Goal: Task Accomplishment & Management: Complete application form

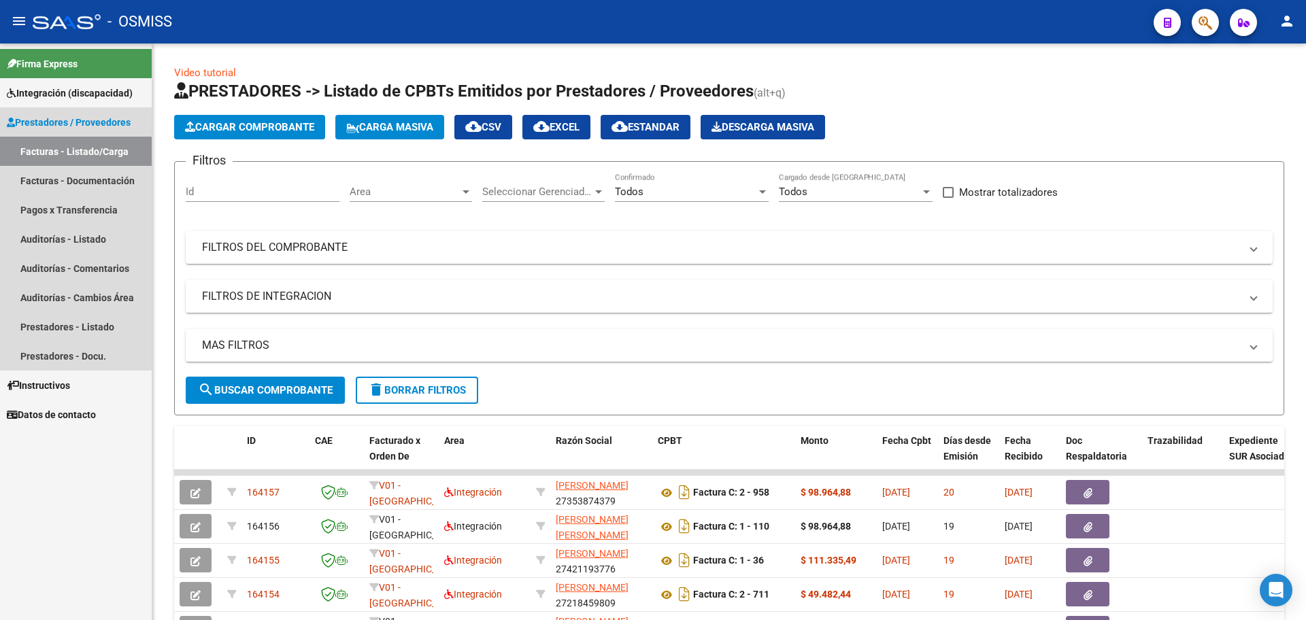
click at [92, 149] on link "Facturas - Listado/Carga" at bounding box center [76, 151] width 152 height 29
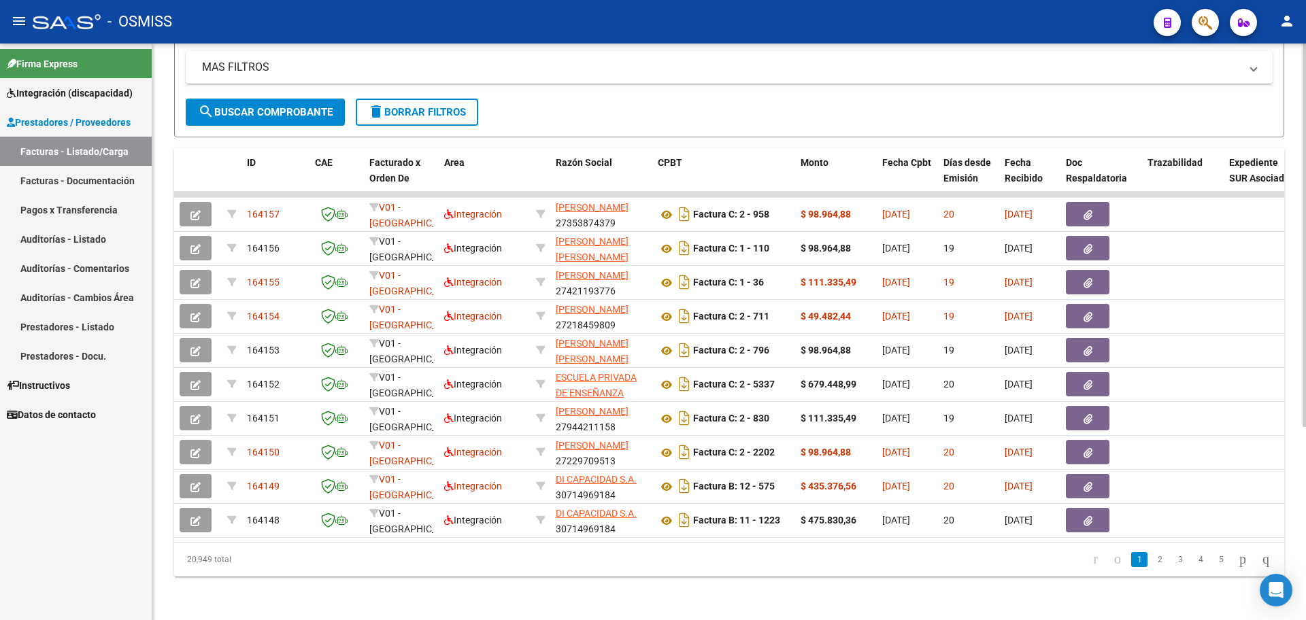
scroll to position [290, 0]
click at [1302, 433] on div "Video tutorial PRESTADORES -> Listado de CPBTs Emitidos por Prestadores / Prove…" at bounding box center [730, 192] width 1157 height 855
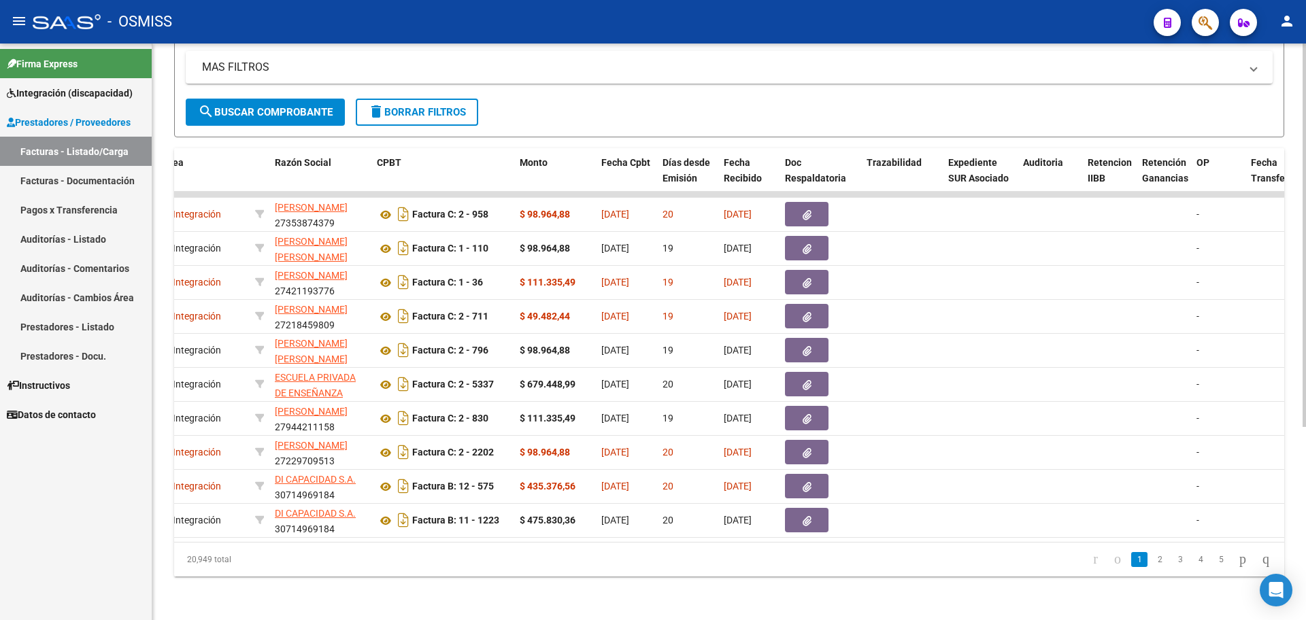
scroll to position [0, 0]
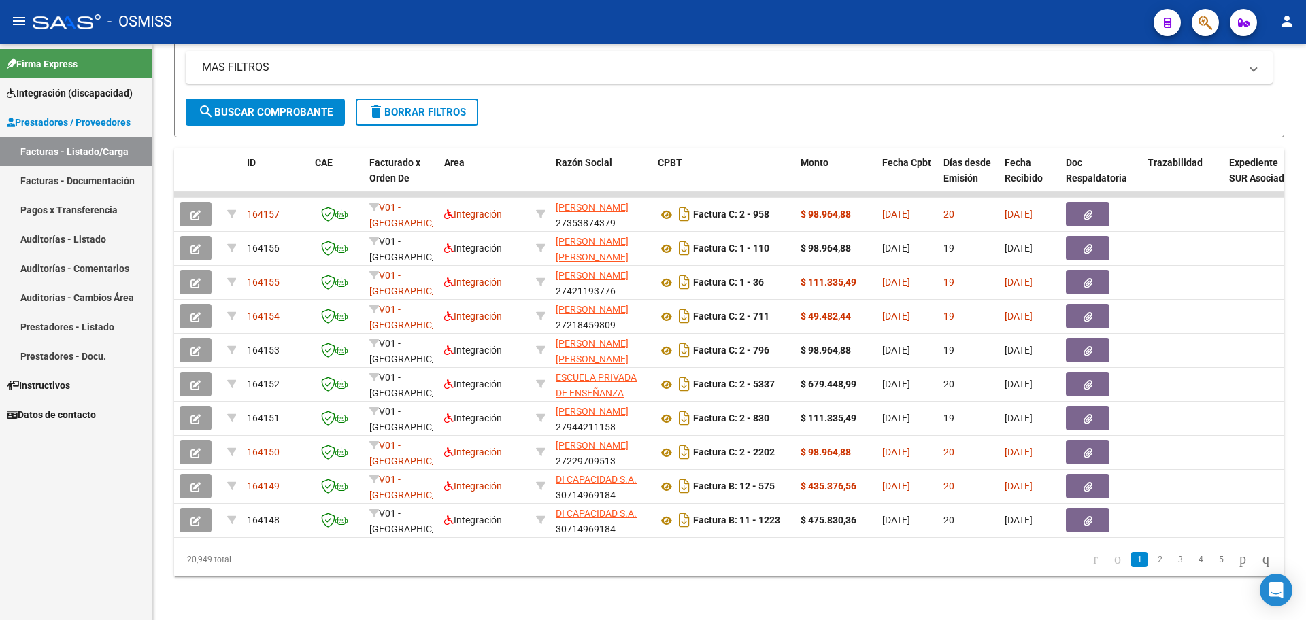
click at [69, 91] on span "Integración (discapacidad)" at bounding box center [70, 93] width 126 height 15
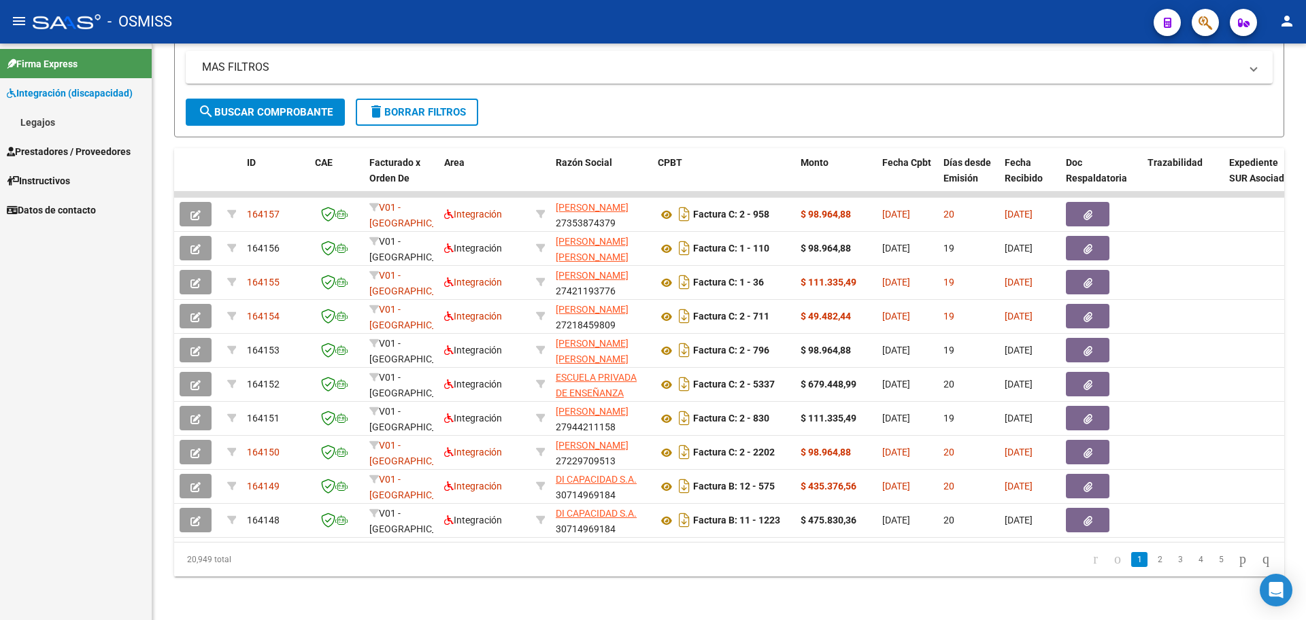
click at [38, 114] on link "Legajos" at bounding box center [76, 121] width 152 height 29
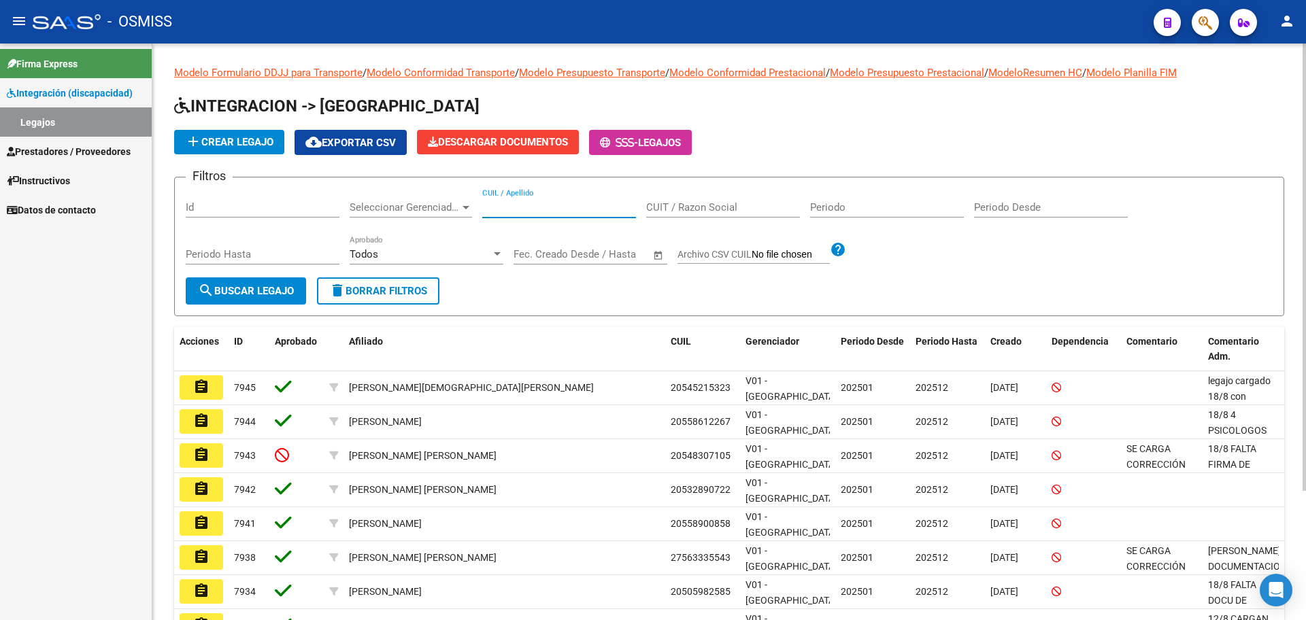
click at [546, 209] on input "CUIL / Apellido" at bounding box center [559, 207] width 154 height 12
type input "[PERSON_NAME]"
click at [248, 291] on span "search Buscar Legajo" at bounding box center [246, 291] width 96 height 12
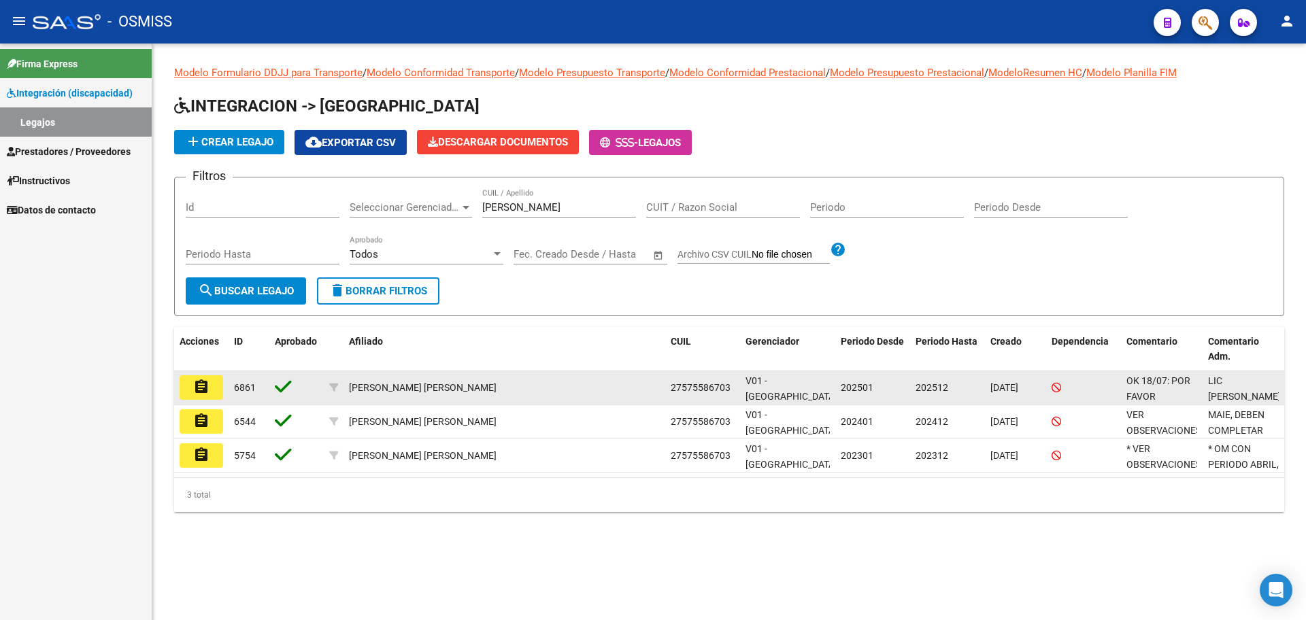
click at [217, 392] on button "assignment" at bounding box center [202, 387] width 44 height 24
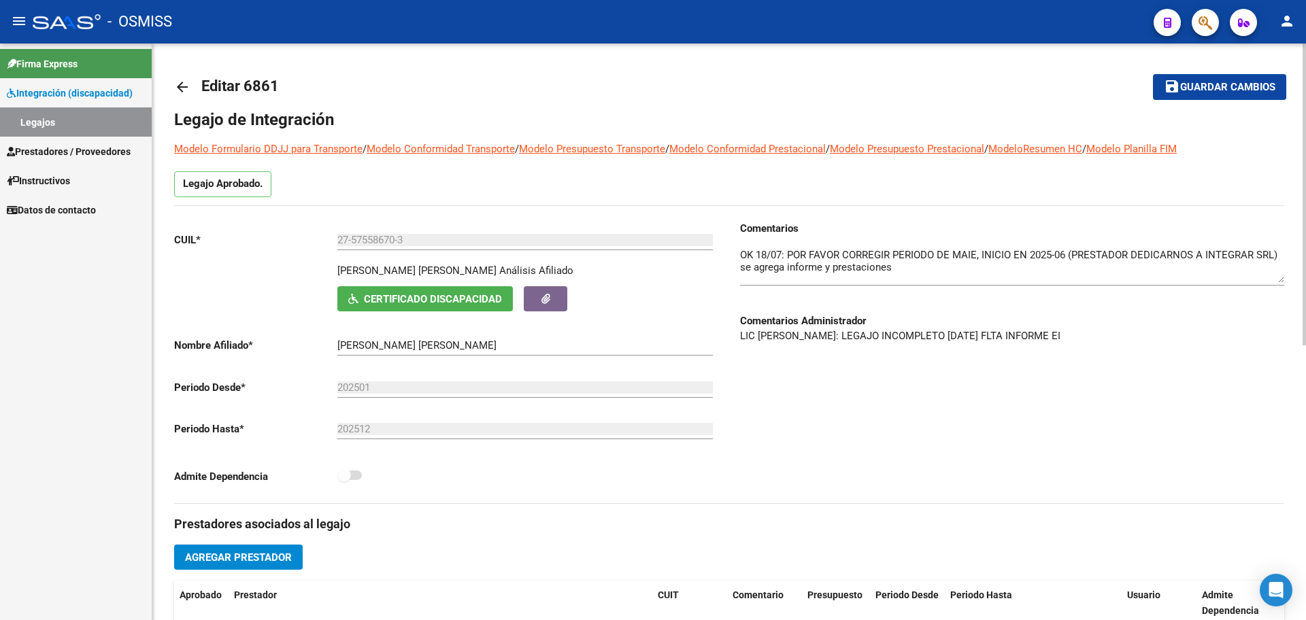
click at [1282, 275] on textarea at bounding box center [1012, 265] width 544 height 35
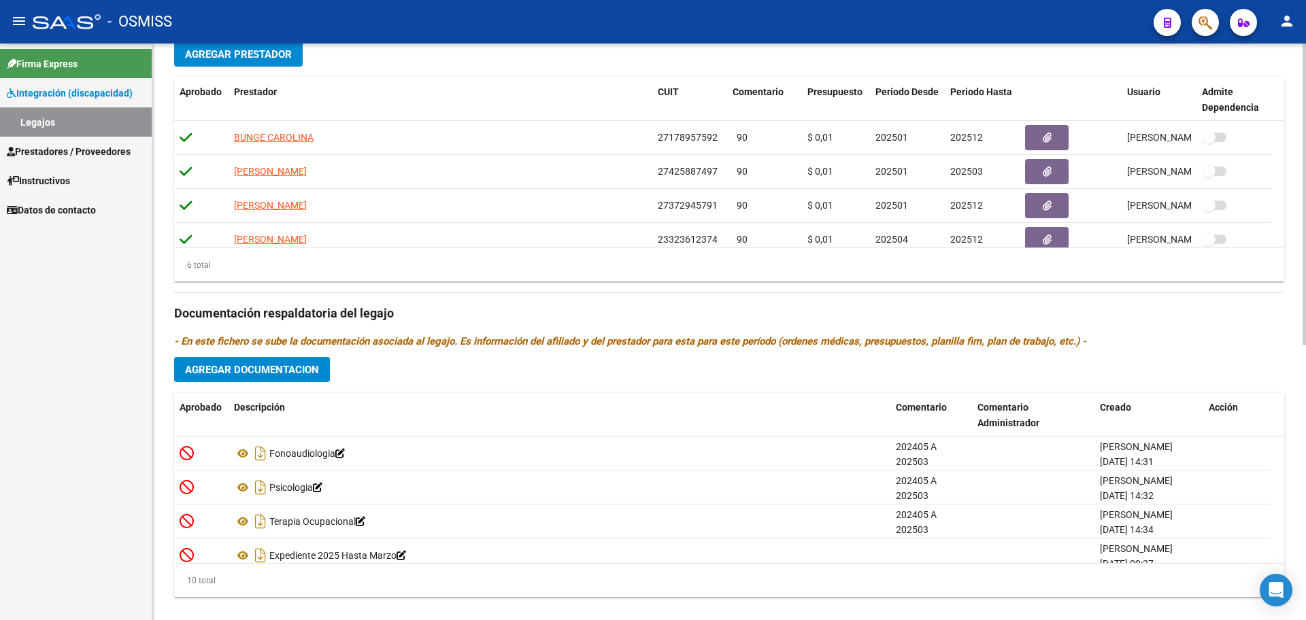
scroll to position [524, 0]
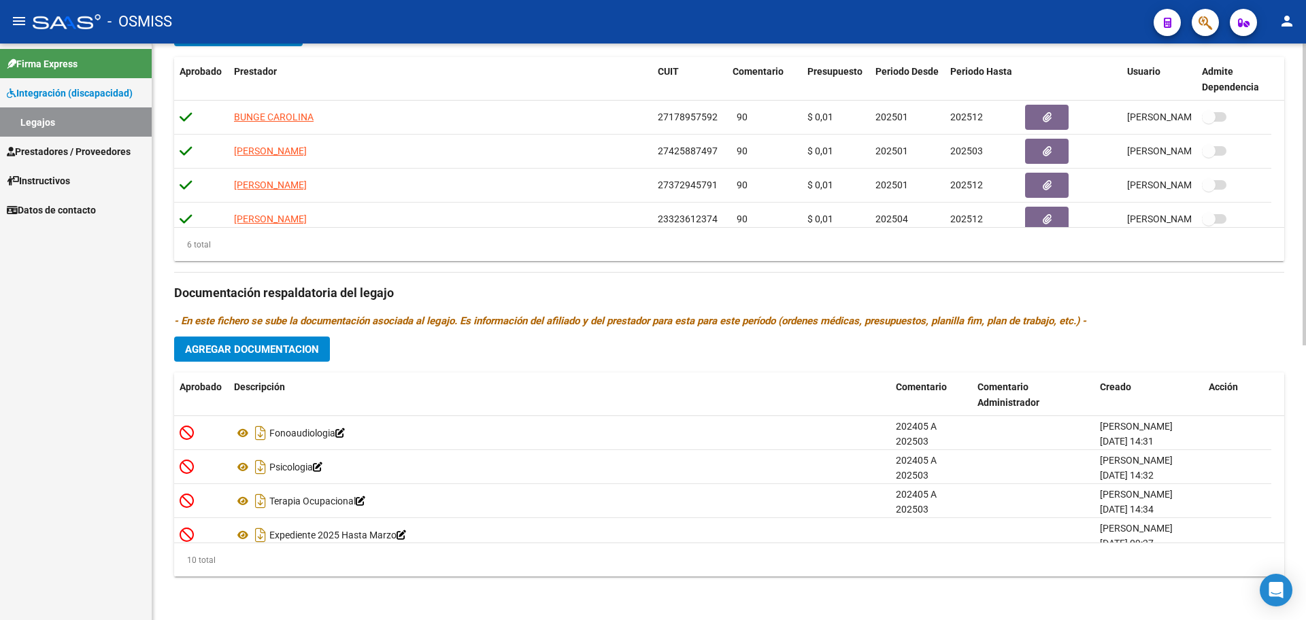
click at [1305, 544] on div at bounding box center [1303, 469] width 3 height 302
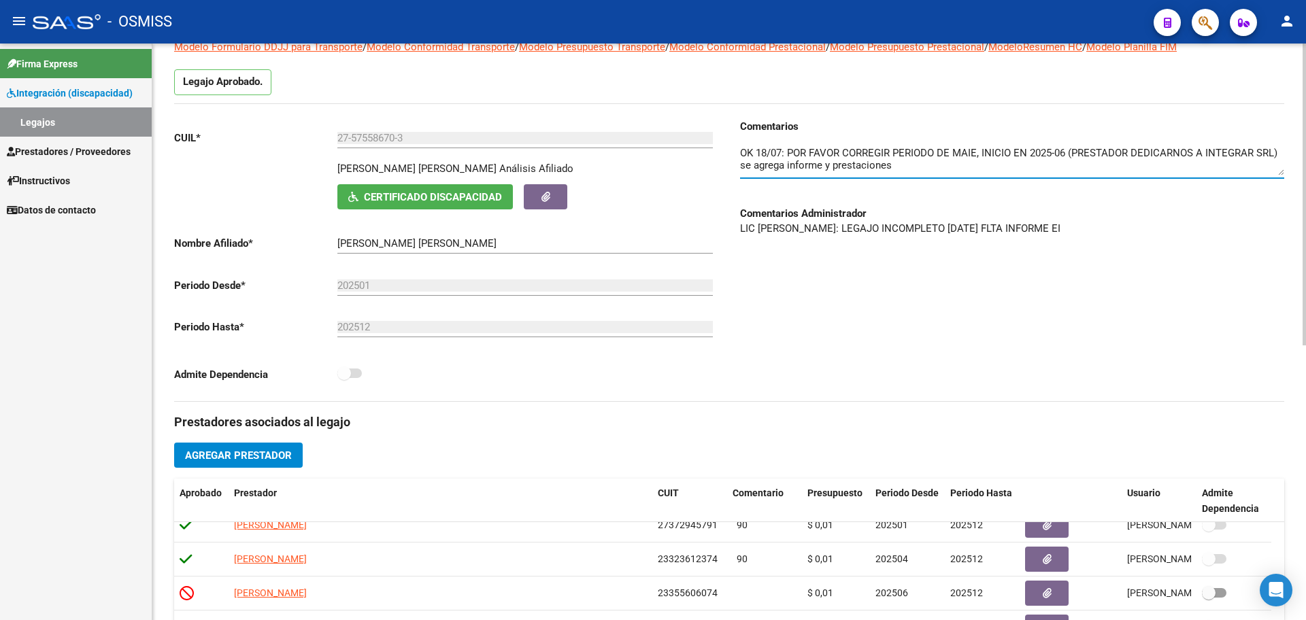
scroll to position [158, 0]
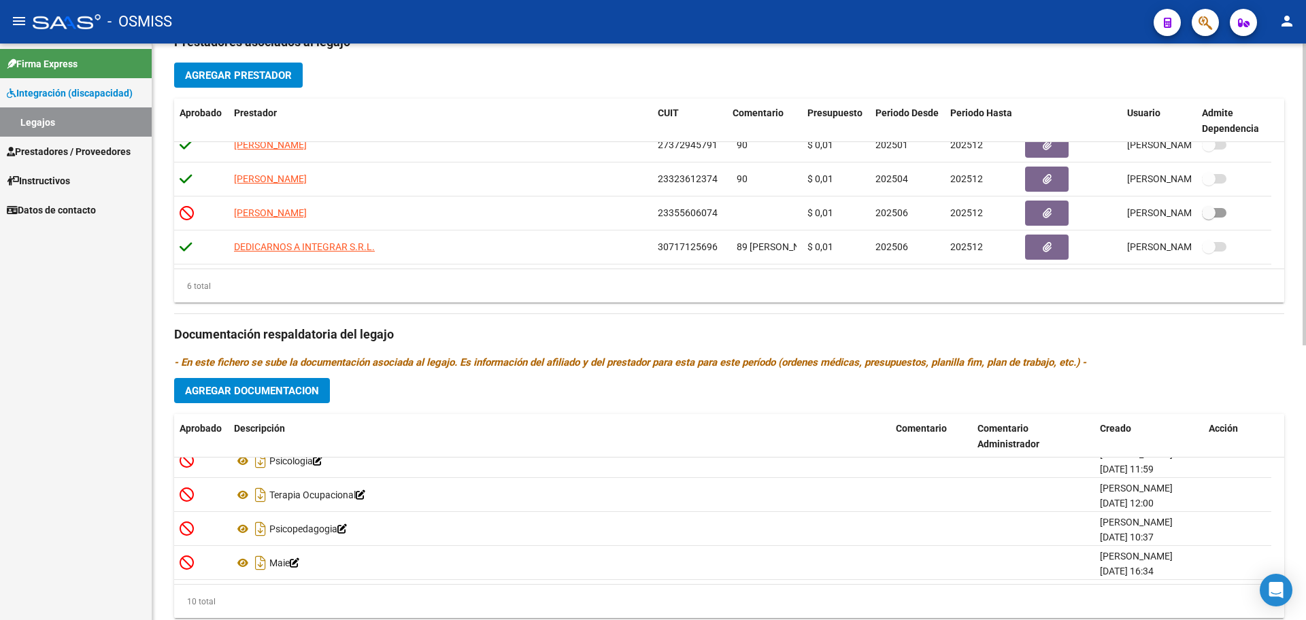
click at [1289, 494] on div "arrow_back Editar 6861 save Guardar cambios Legajo de Integración Modelo Formul…" at bounding box center [730, 111] width 1157 height 1100
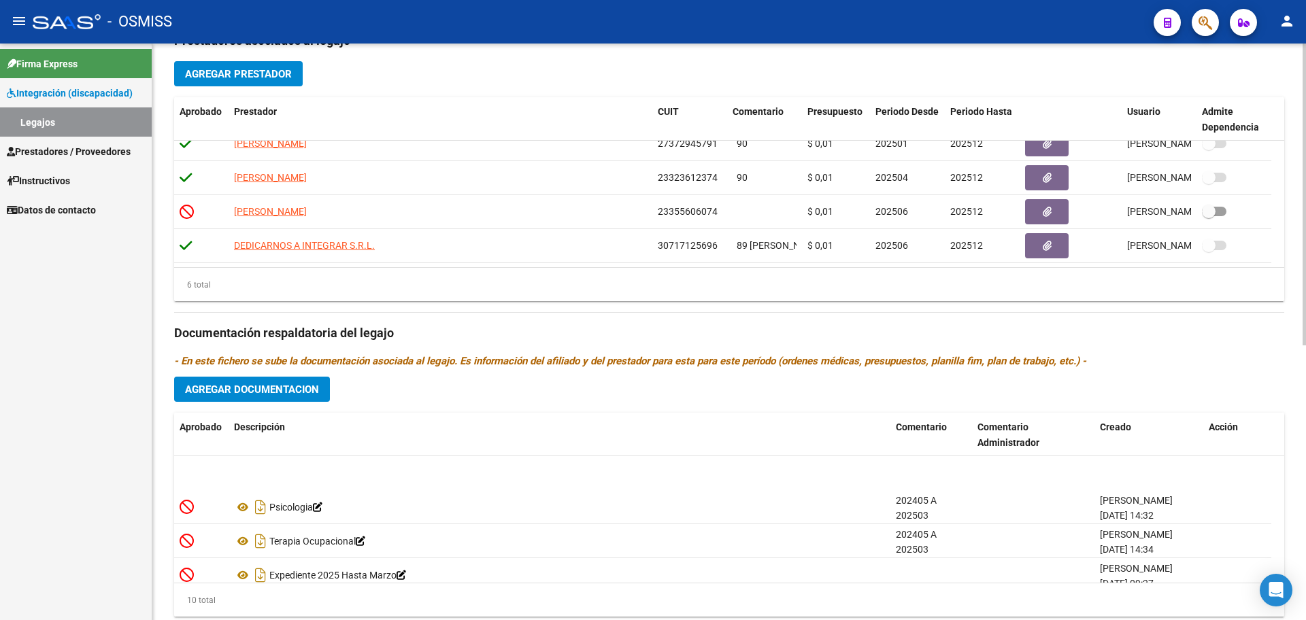
scroll to position [218, 0]
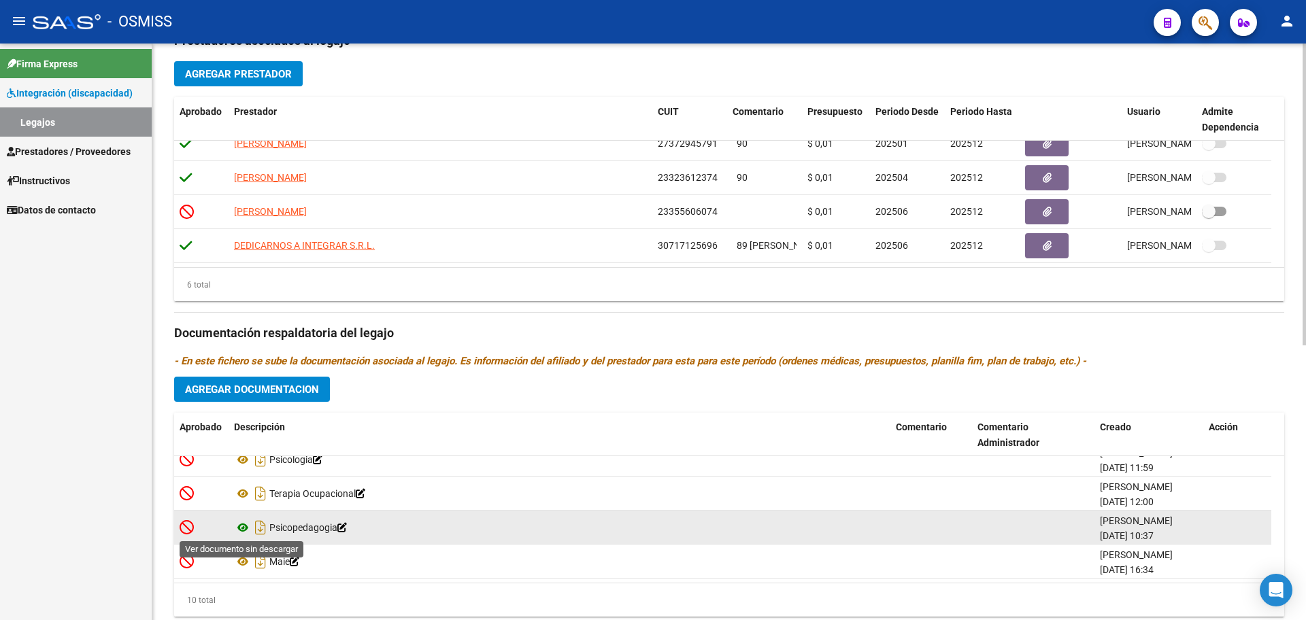
click at [241, 525] on icon at bounding box center [243, 528] width 18 height 16
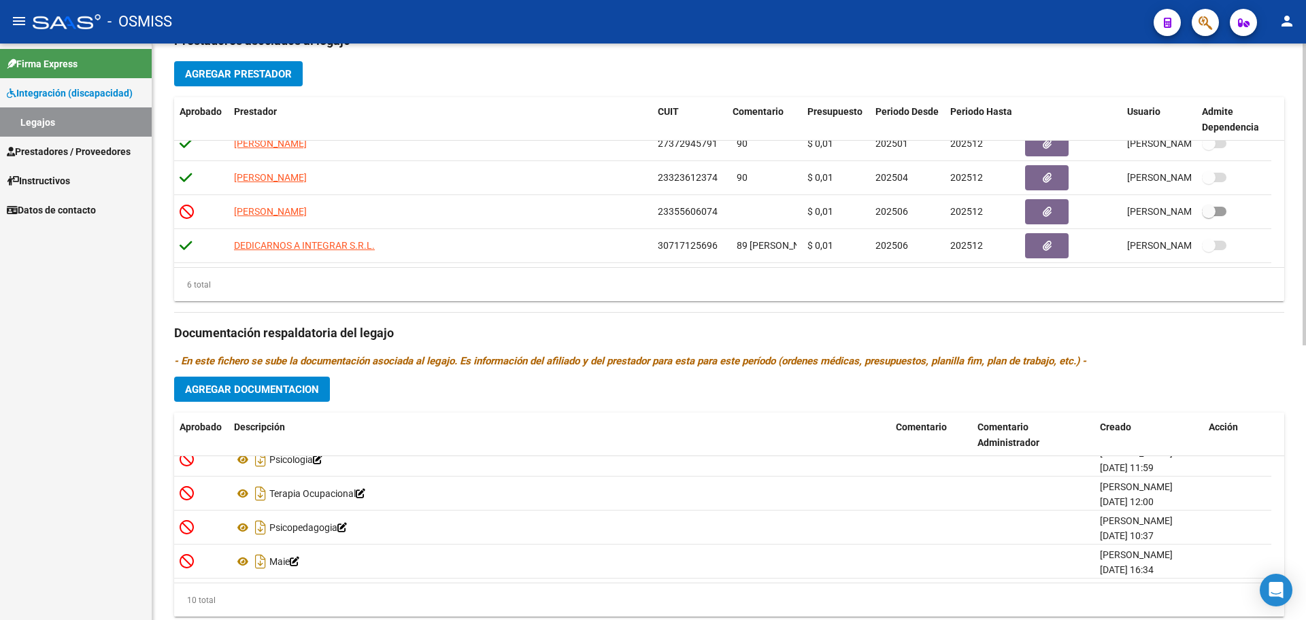
click at [261, 386] on span "Agregar Documentacion" at bounding box center [252, 390] width 134 height 12
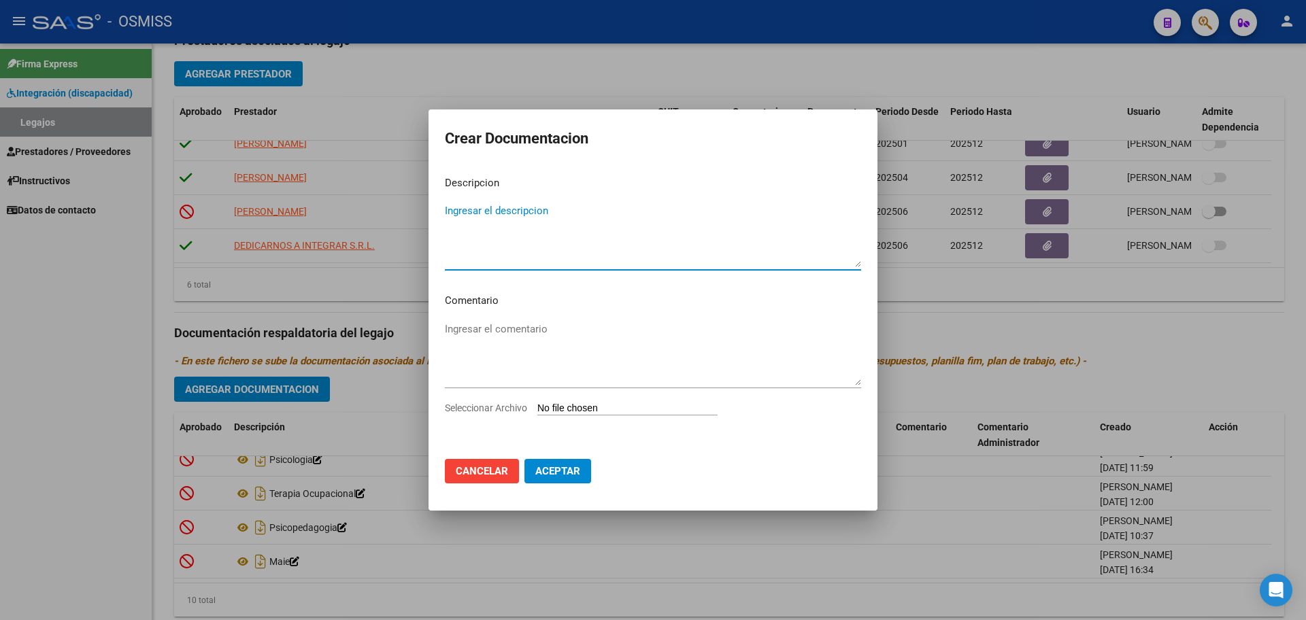
click at [608, 409] on input "Seleccionar Archivo" at bounding box center [627, 409] width 180 height 13
type input "C:\fakepath\.[PERSON_NAME]- PSPOK.pdf"
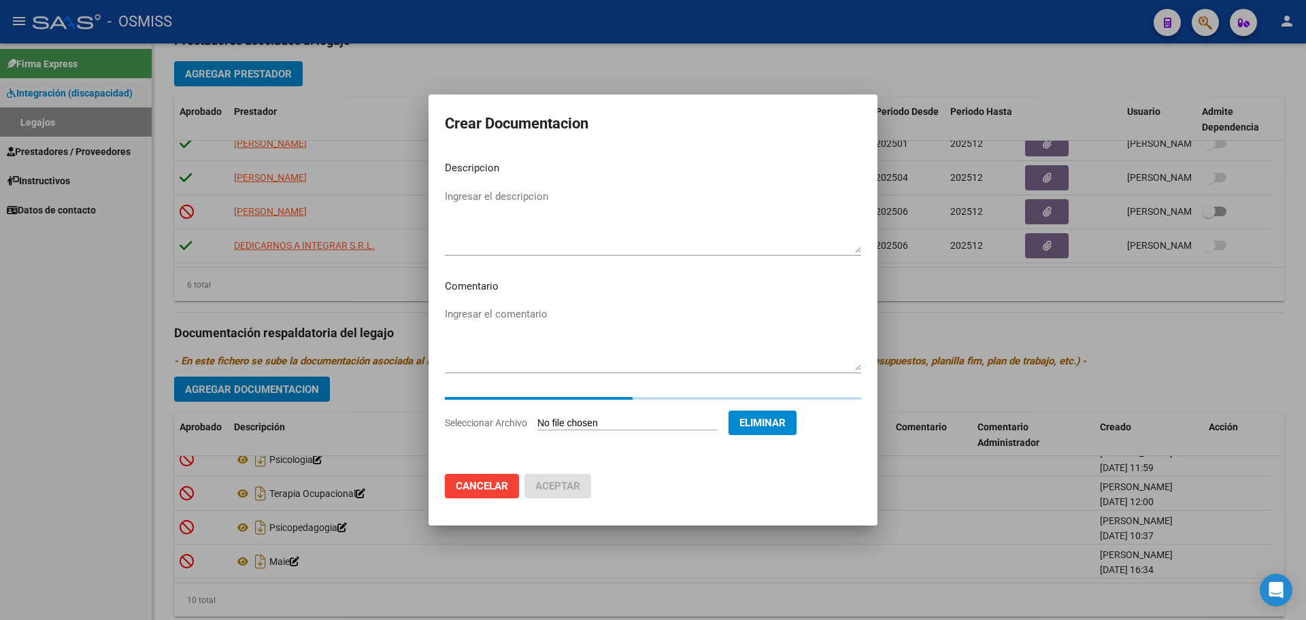
click at [463, 201] on textarea "Ingresar el descripcion" at bounding box center [653, 221] width 416 height 64
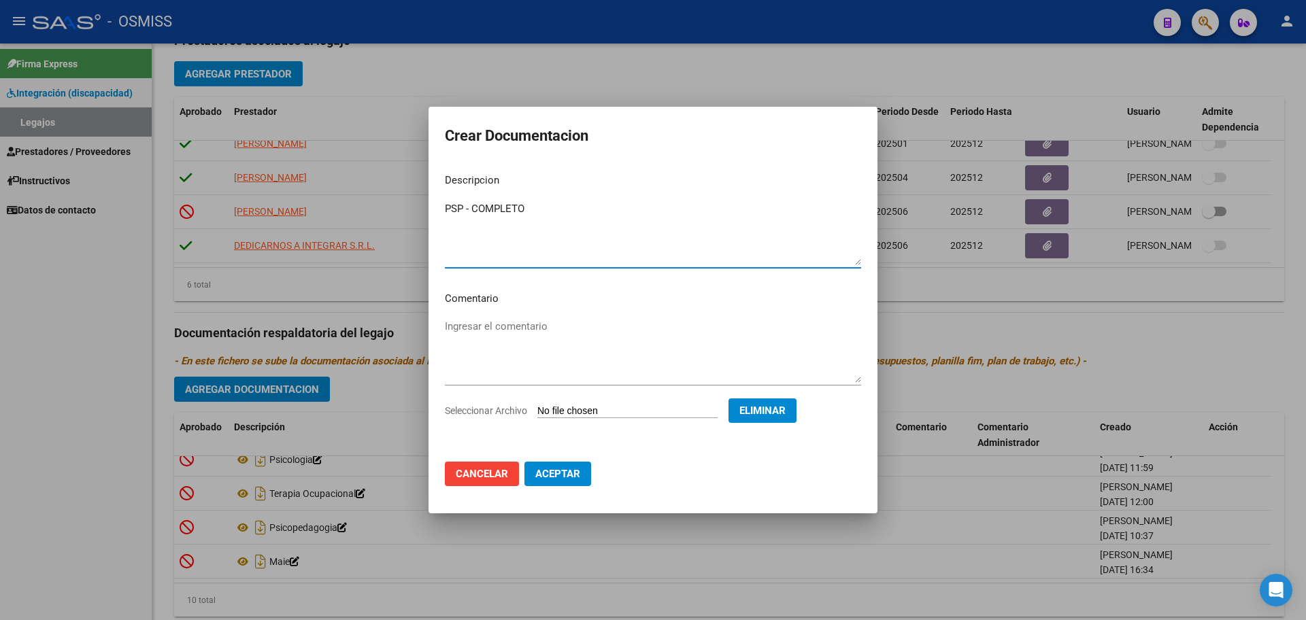
type textarea "PSP - COMPLETO"
click at [569, 478] on span "Aceptar" at bounding box center [557, 474] width 45 height 12
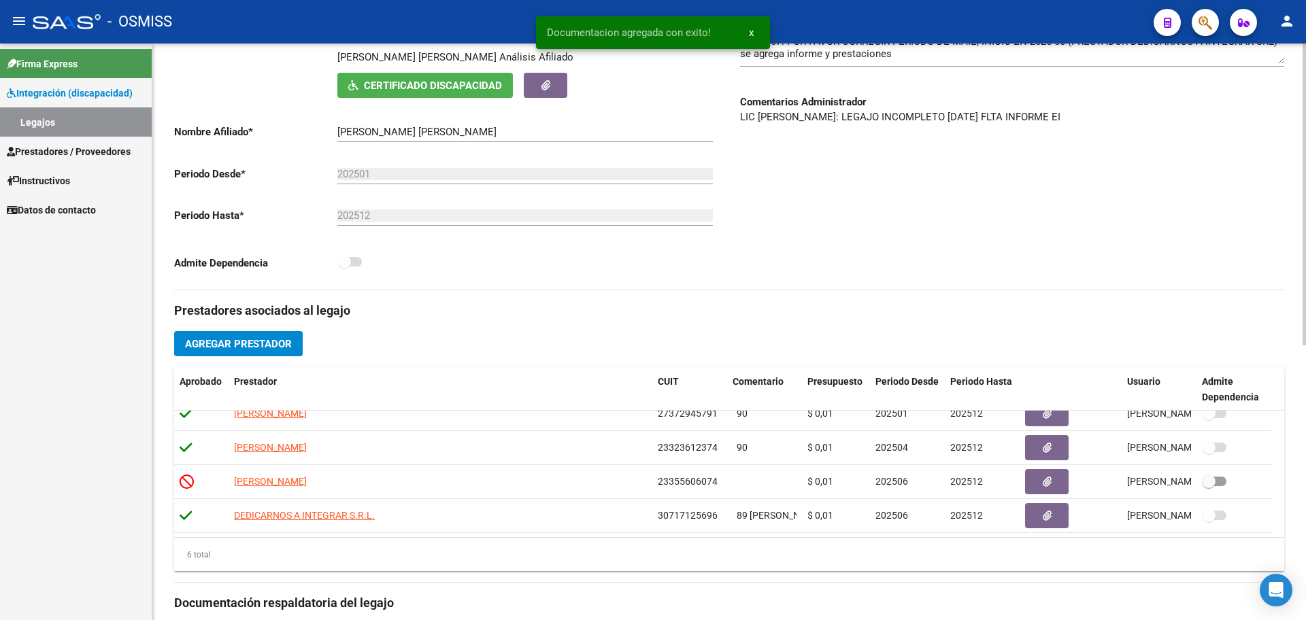
scroll to position [0, 0]
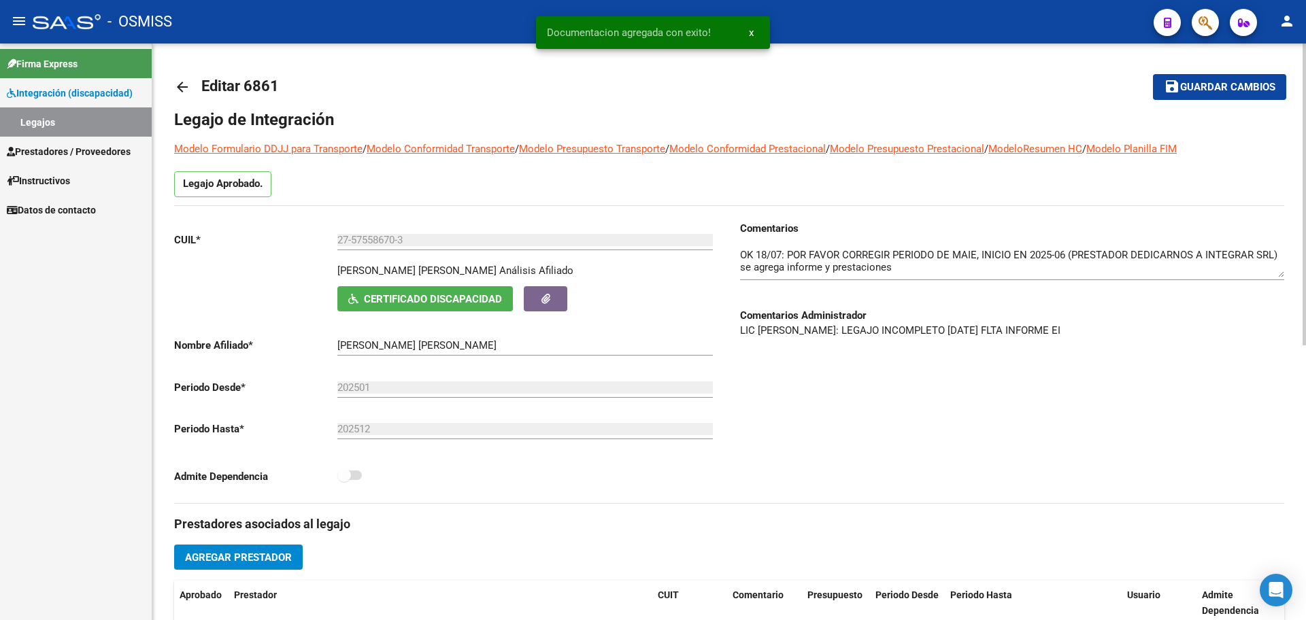
click at [1299, 63] on div "arrow_back Editar 6861 save Guardar cambios Legajo de Integración Modelo Formul…" at bounding box center [730, 594] width 1157 height 1100
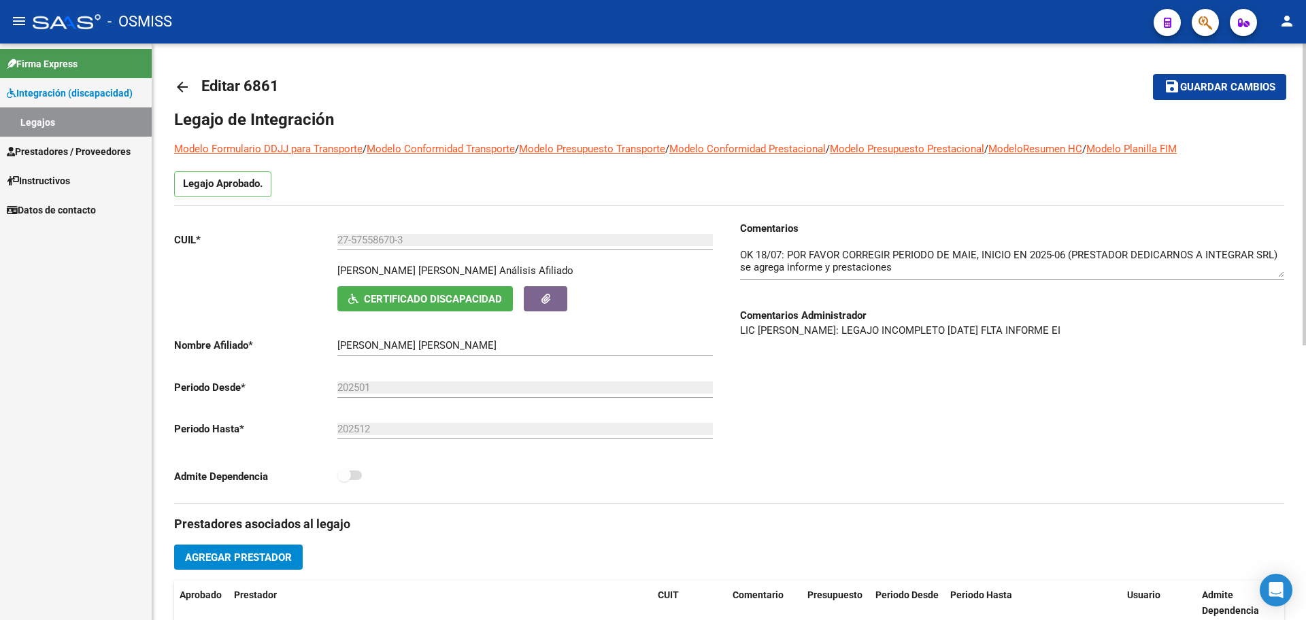
click at [740, 250] on textarea at bounding box center [1012, 263] width 544 height 30
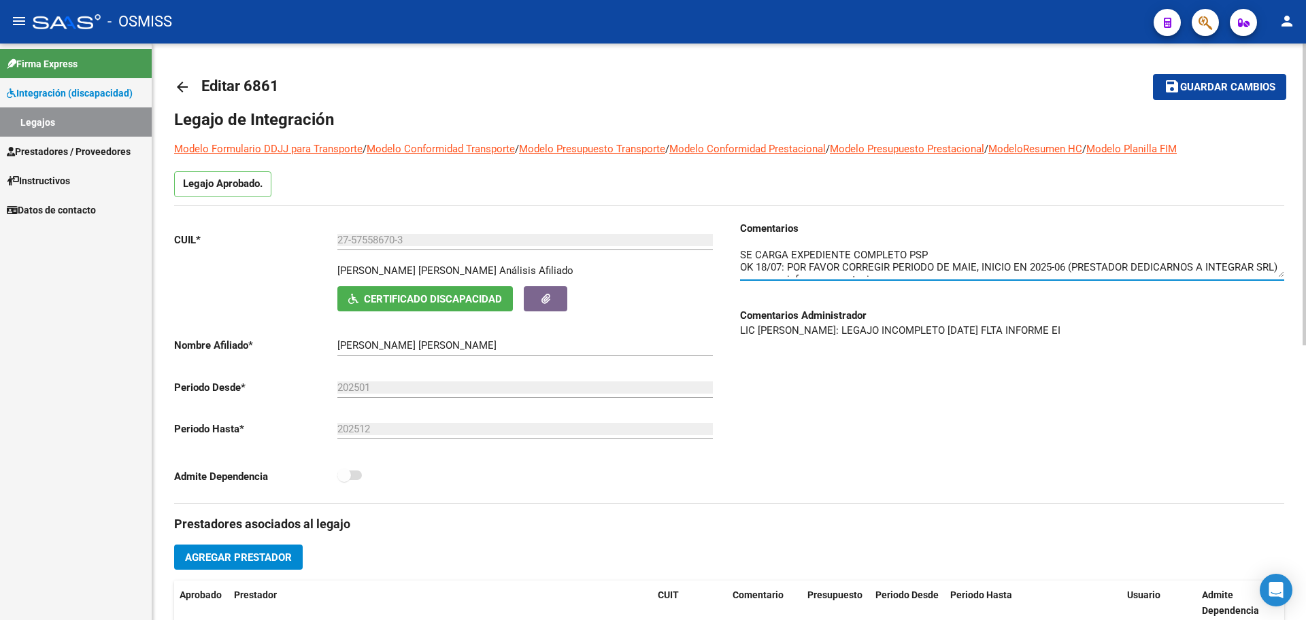
type textarea "SE CARGA EXPEDIENTE COMPLETO PSP OK 18/07: POR FAVOR CORREGIR PERIODO DE MAIE, …"
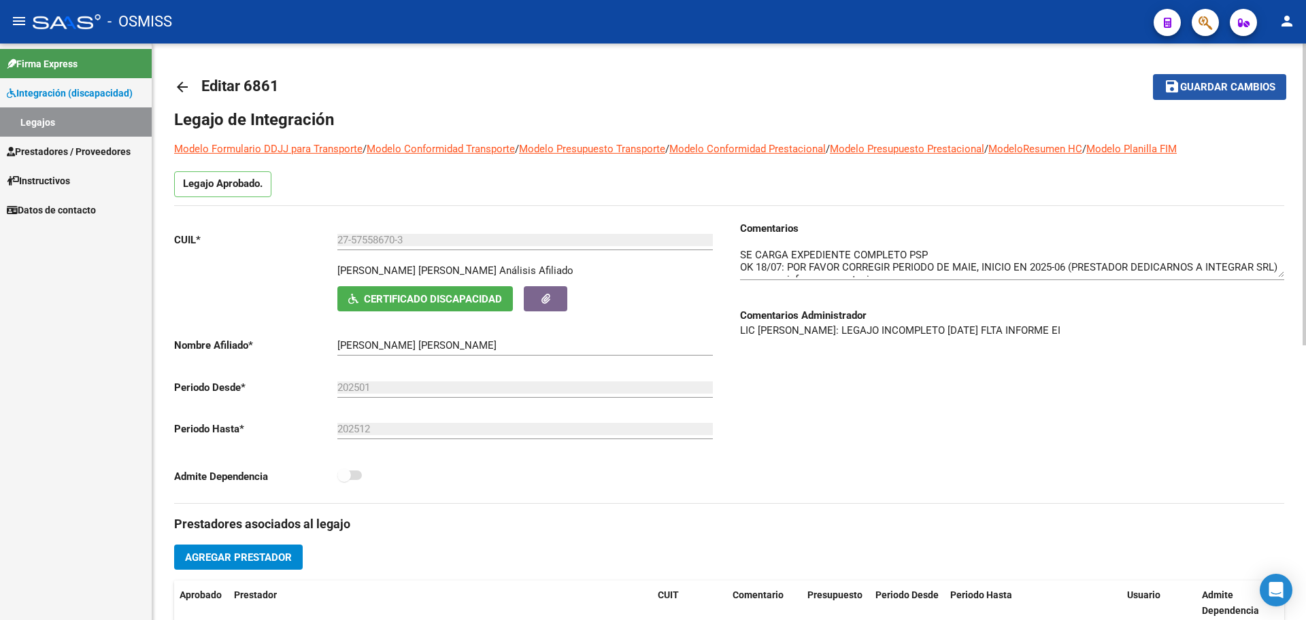
click at [1213, 93] on span "Guardar cambios" at bounding box center [1227, 88] width 95 height 12
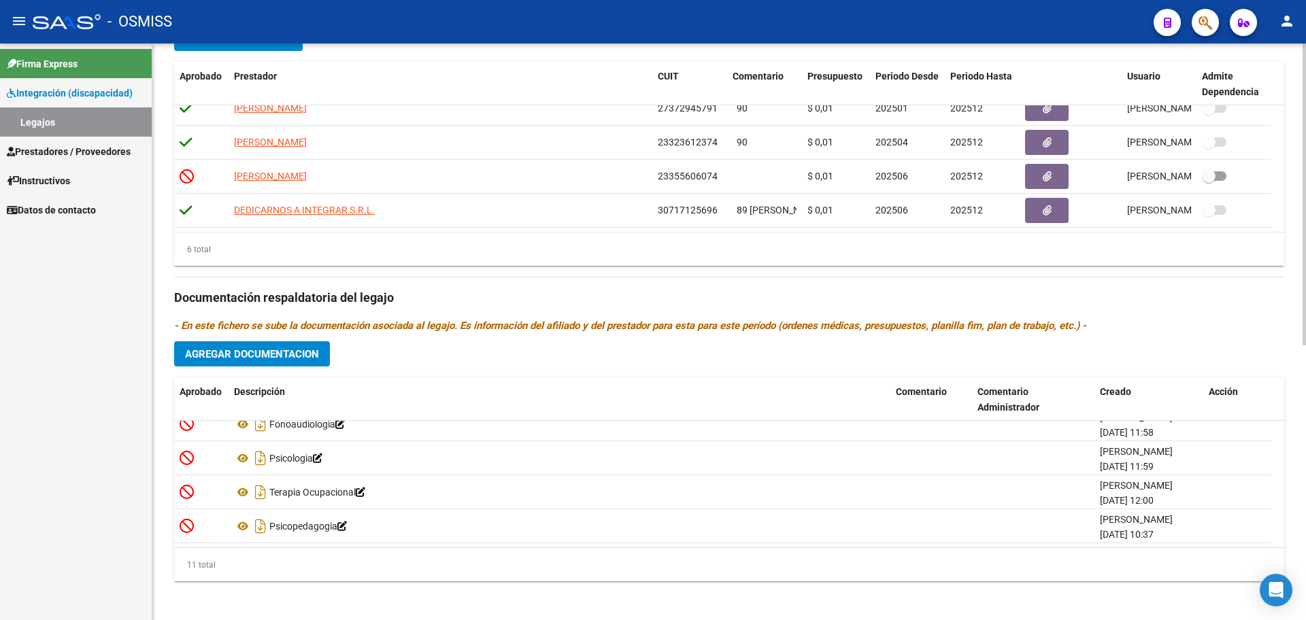
scroll to position [524, 0]
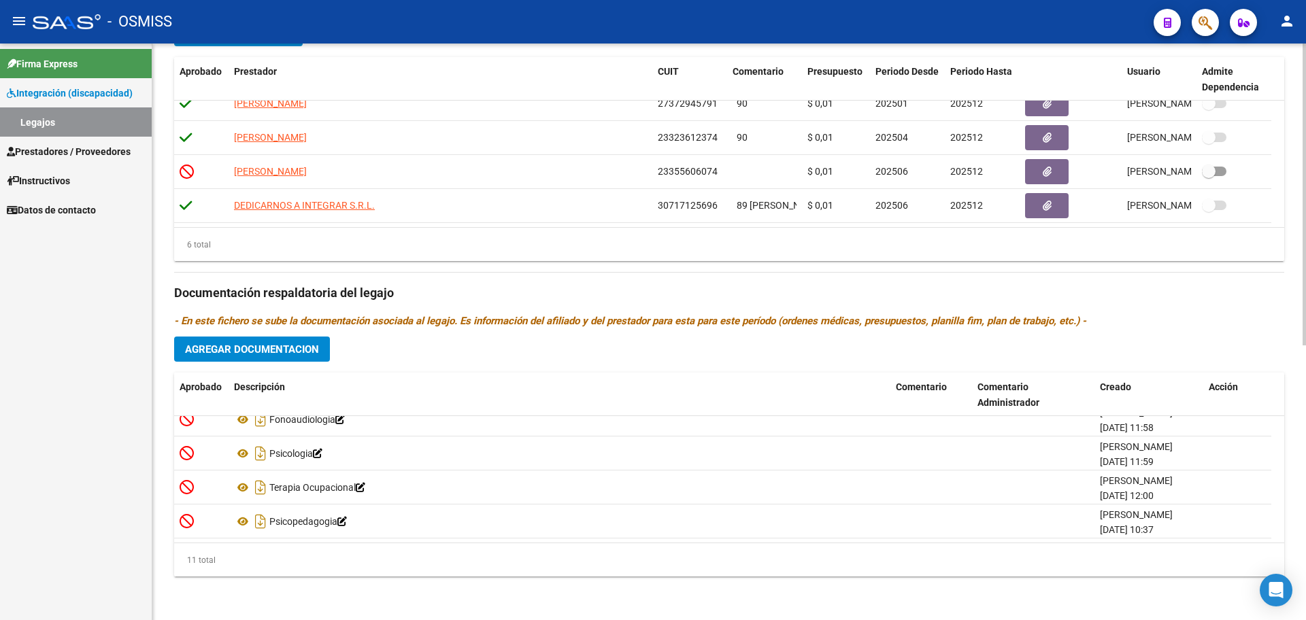
click at [1304, 593] on div at bounding box center [1303, 469] width 3 height 302
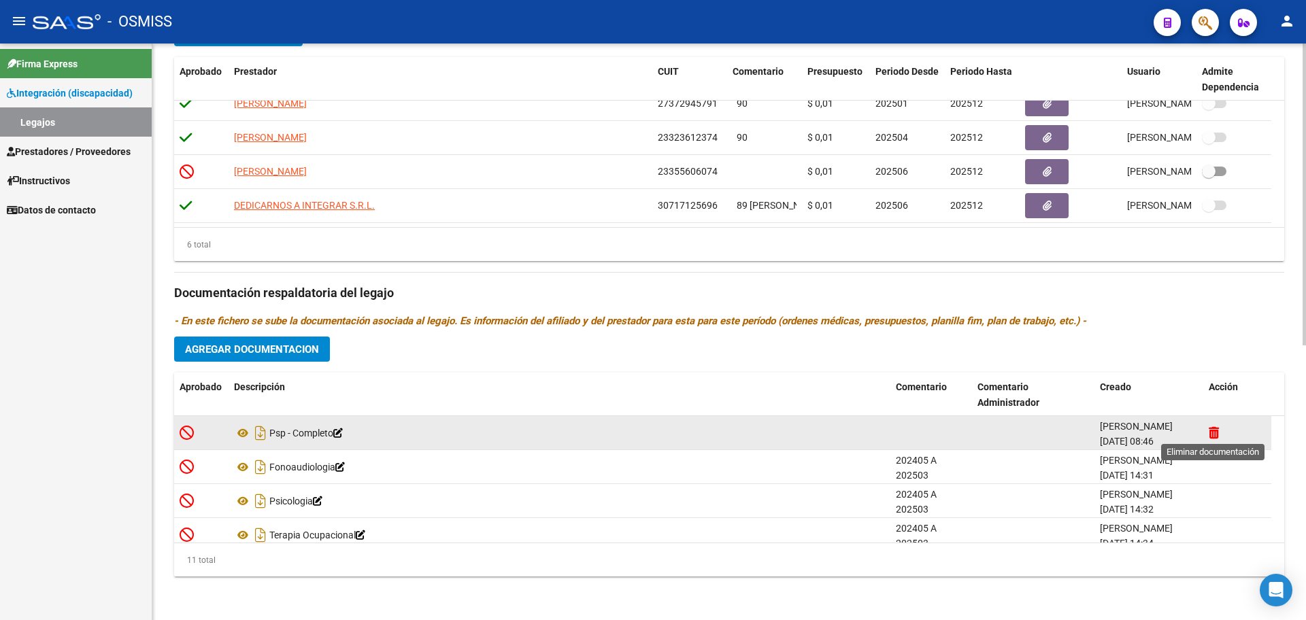
click at [1209, 433] on icon at bounding box center [1214, 432] width 10 height 13
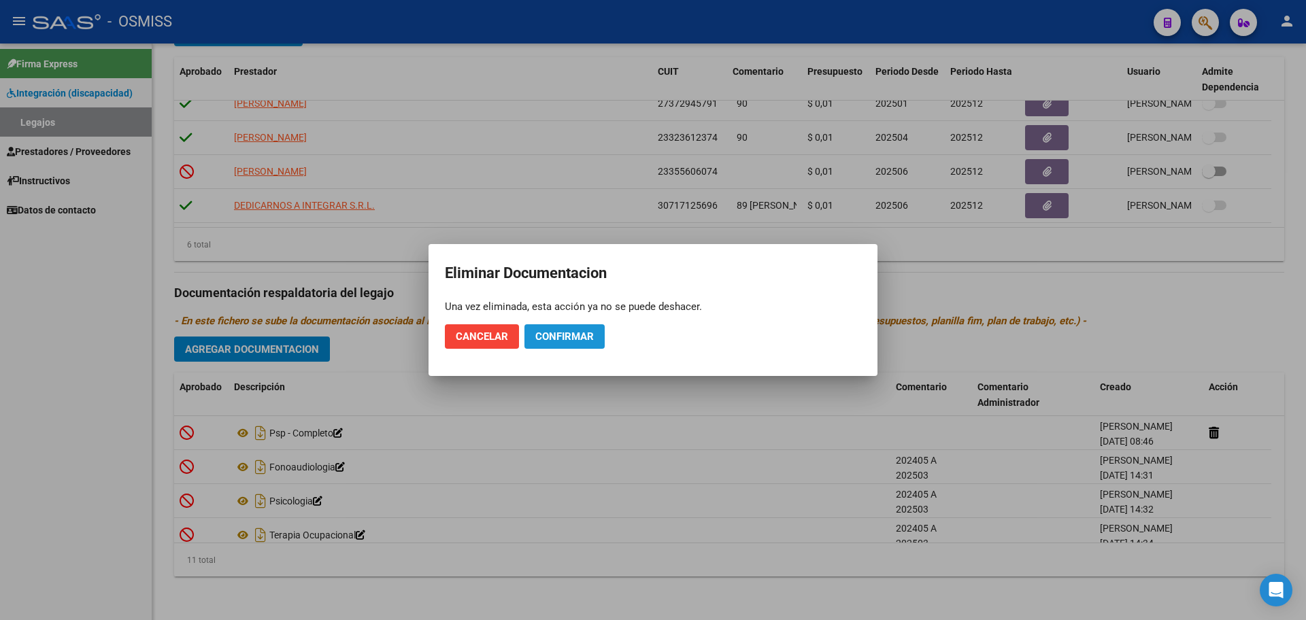
click at [543, 342] on span "Confirmar" at bounding box center [564, 337] width 58 height 12
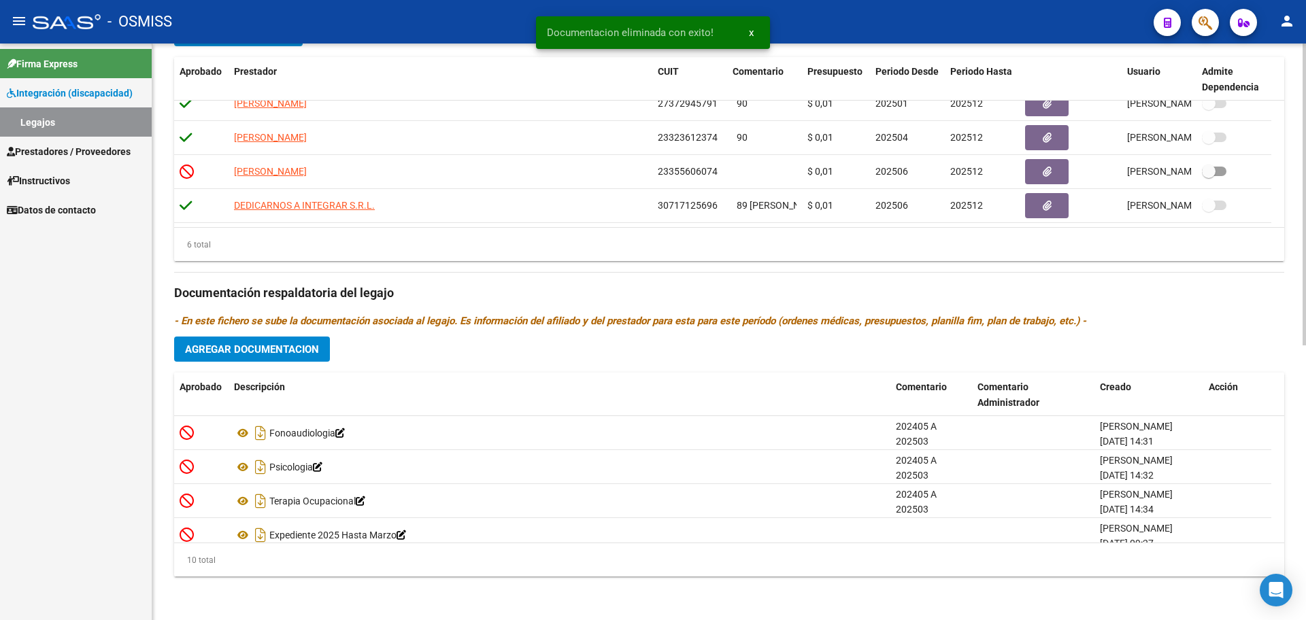
click at [264, 352] on span "Agregar Documentacion" at bounding box center [252, 349] width 134 height 12
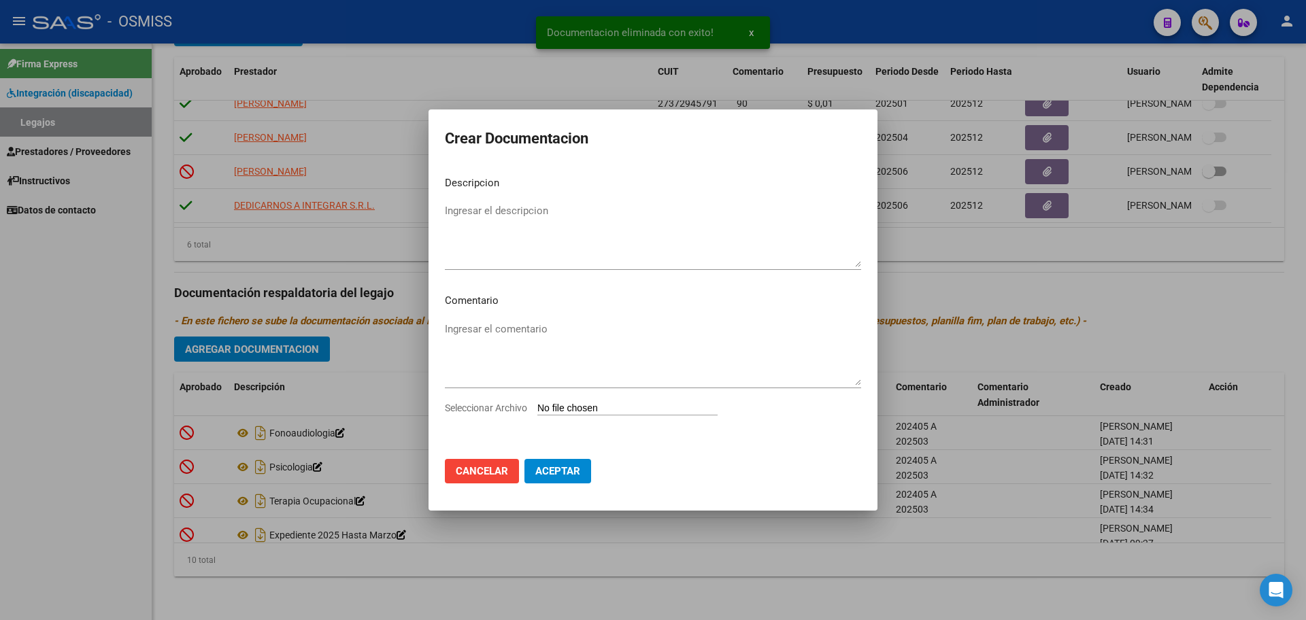
click at [607, 411] on input "Seleccionar Archivo" at bounding box center [627, 409] width 180 height 13
type input "C:\fakepath\.[PERSON_NAME]- PSICOPE.pdf"
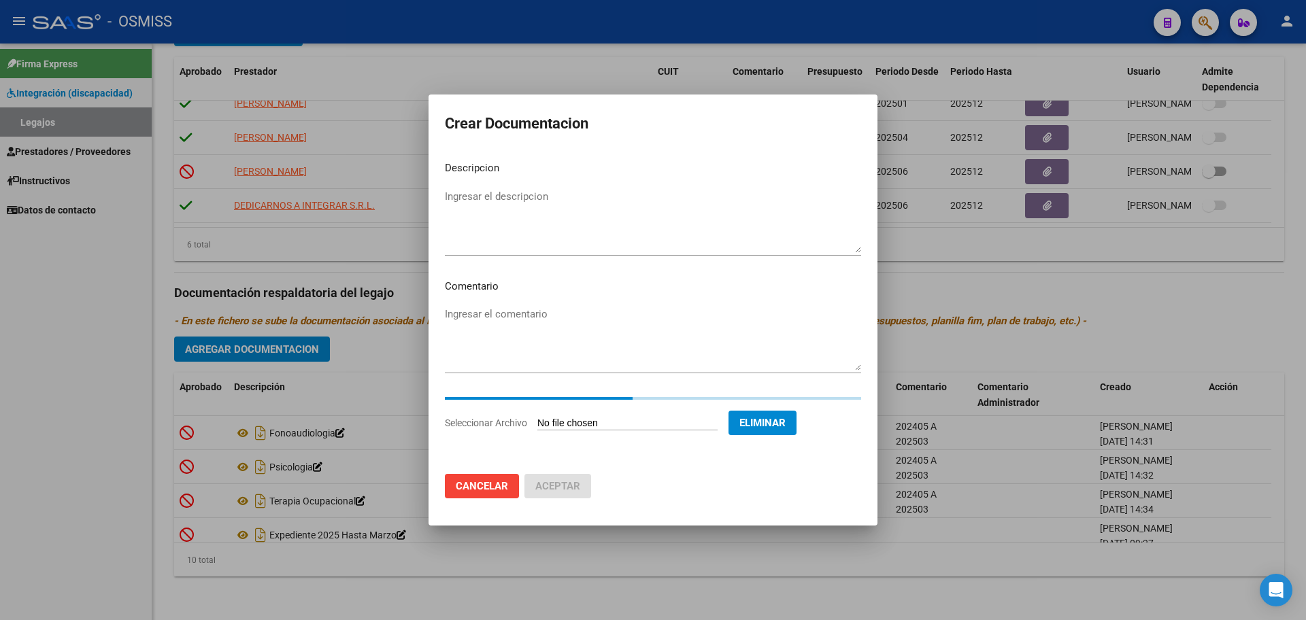
click at [479, 190] on textarea "Ingresar el descripcion" at bounding box center [653, 221] width 416 height 64
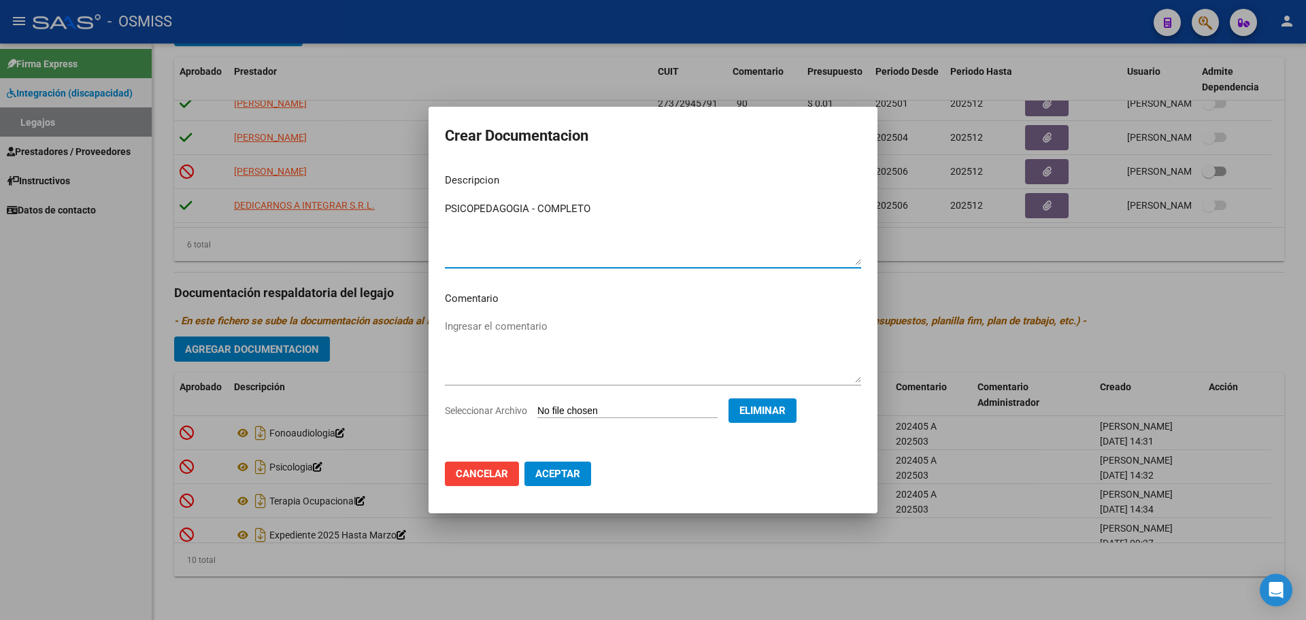
type textarea "PSICOPEDAGOGIA - COMPLETO"
click at [786, 405] on span "Eliminar" at bounding box center [762, 411] width 46 height 12
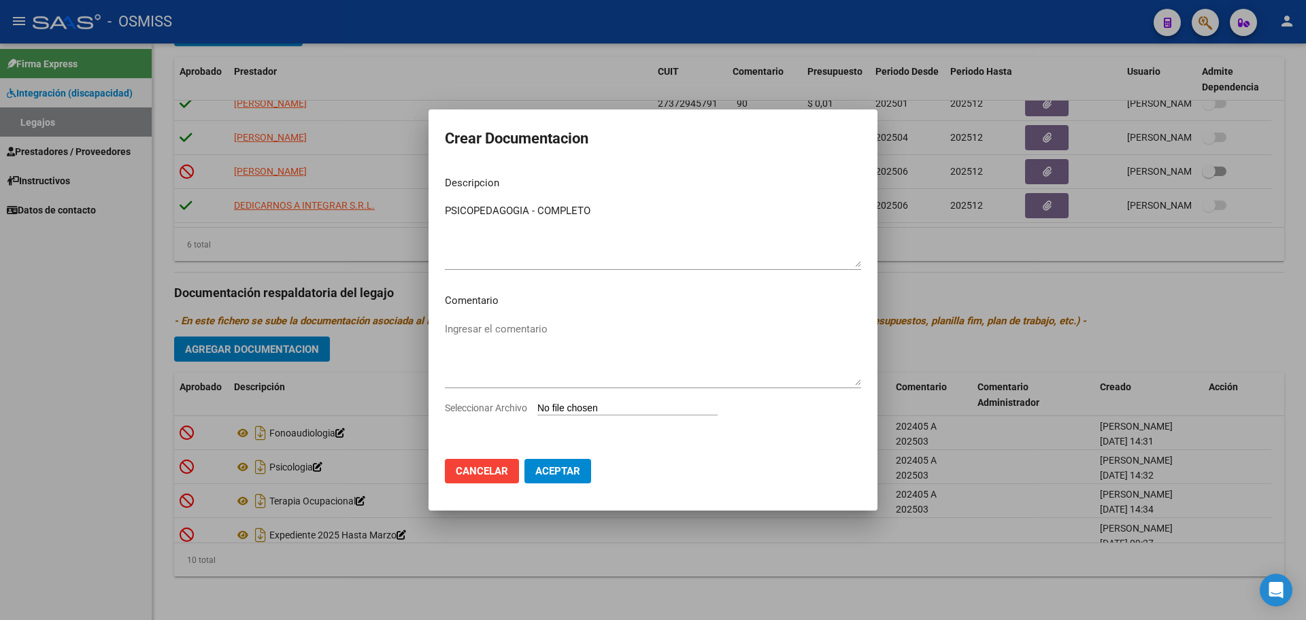
click at [573, 470] on span "Aceptar" at bounding box center [557, 471] width 45 height 12
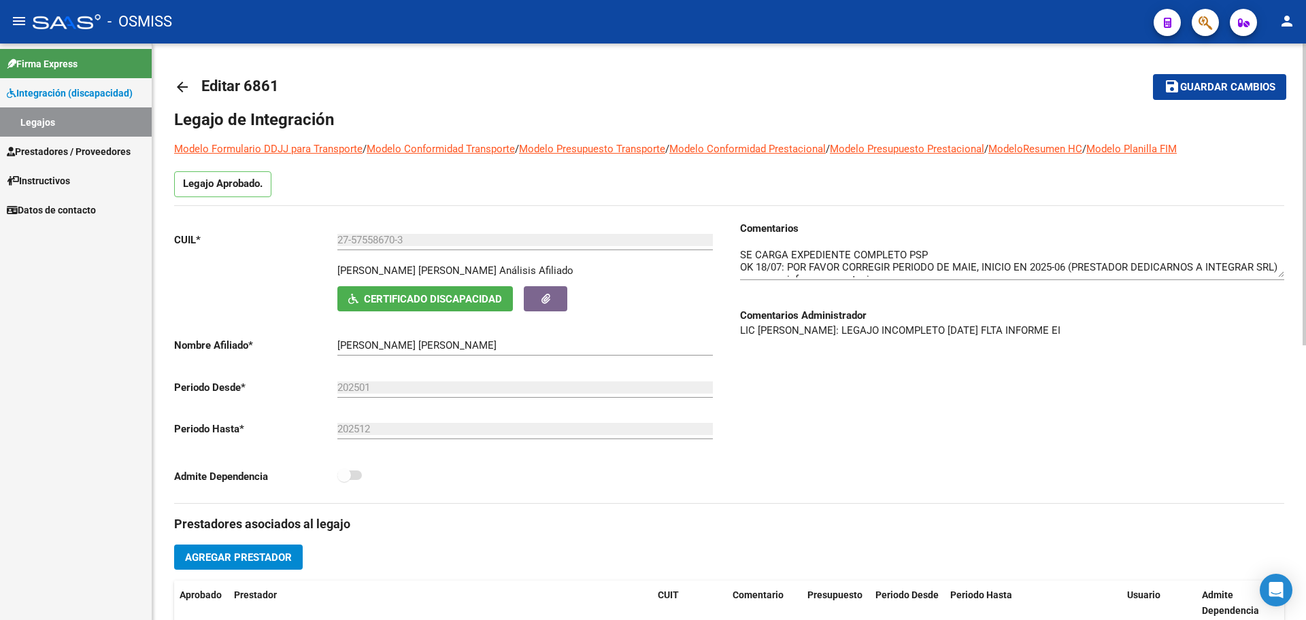
click at [1304, 69] on div at bounding box center [1303, 195] width 3 height 302
click at [1185, 87] on span "Guardar cambios" at bounding box center [1227, 88] width 95 height 12
click at [182, 85] on mat-icon "arrow_back" at bounding box center [182, 87] width 16 height 16
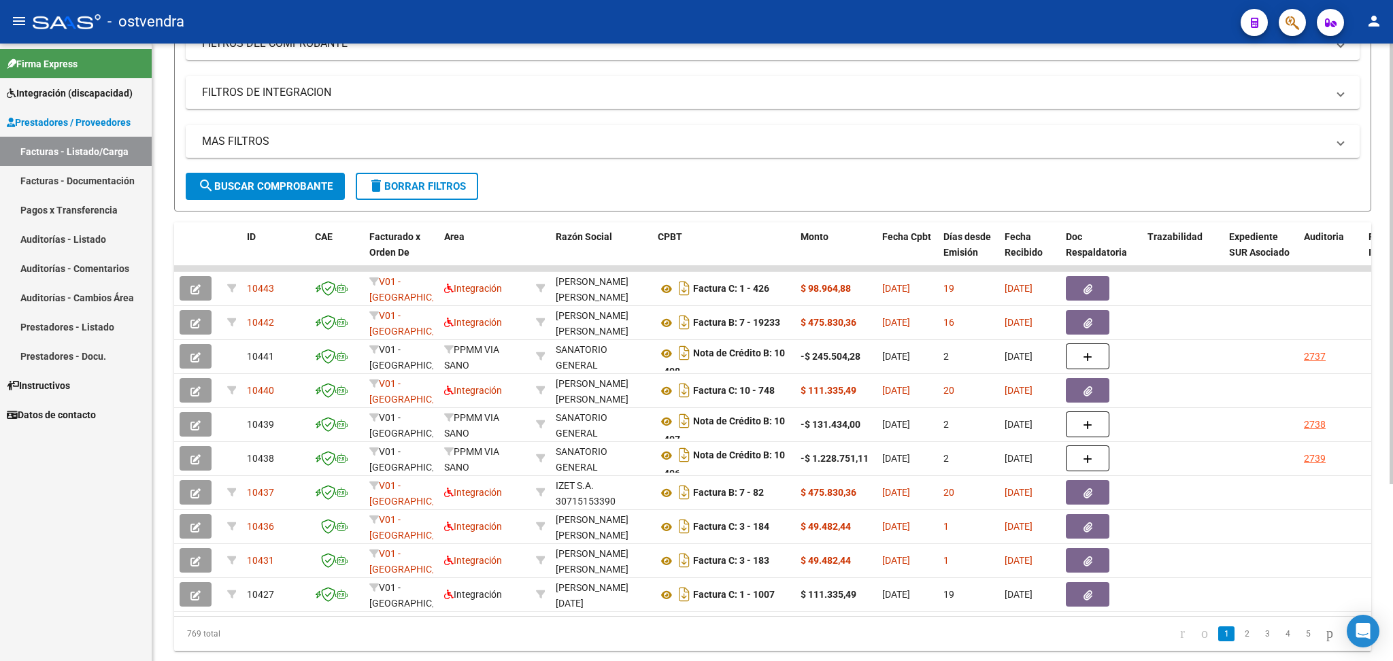
scroll to position [249, 0]
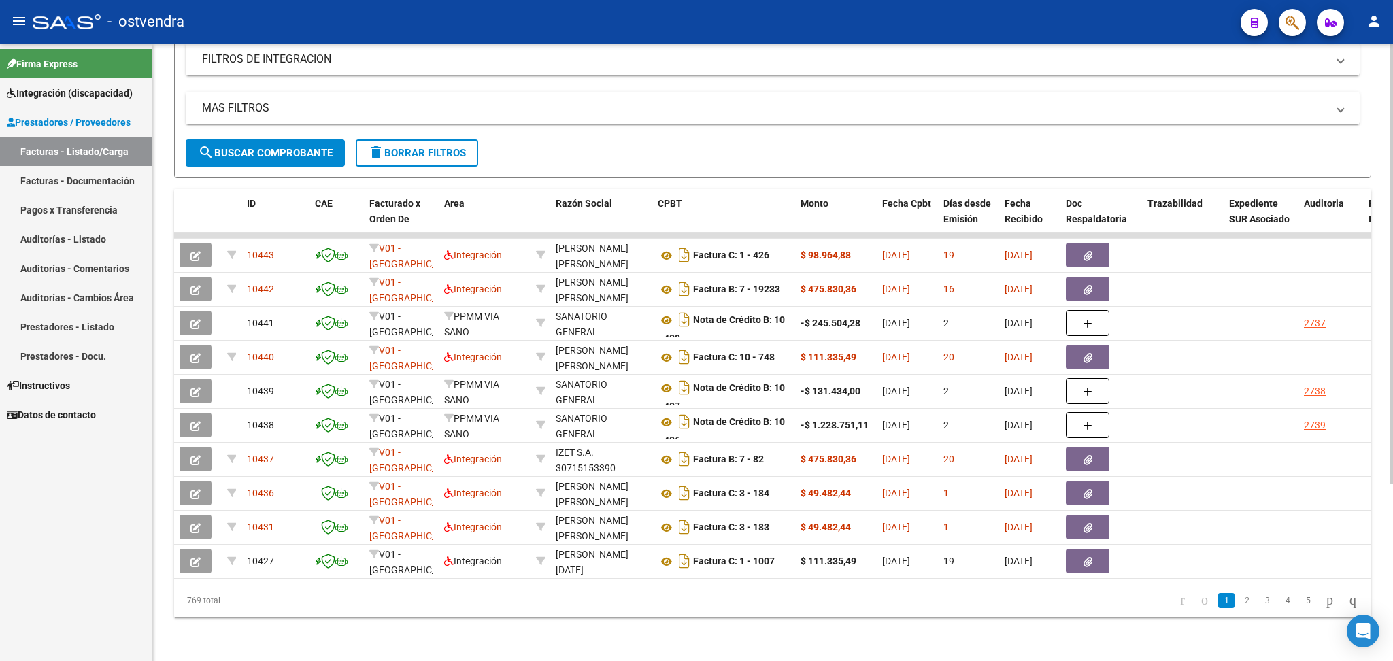
click at [1391, 477] on div at bounding box center [1390, 440] width 3 height 441
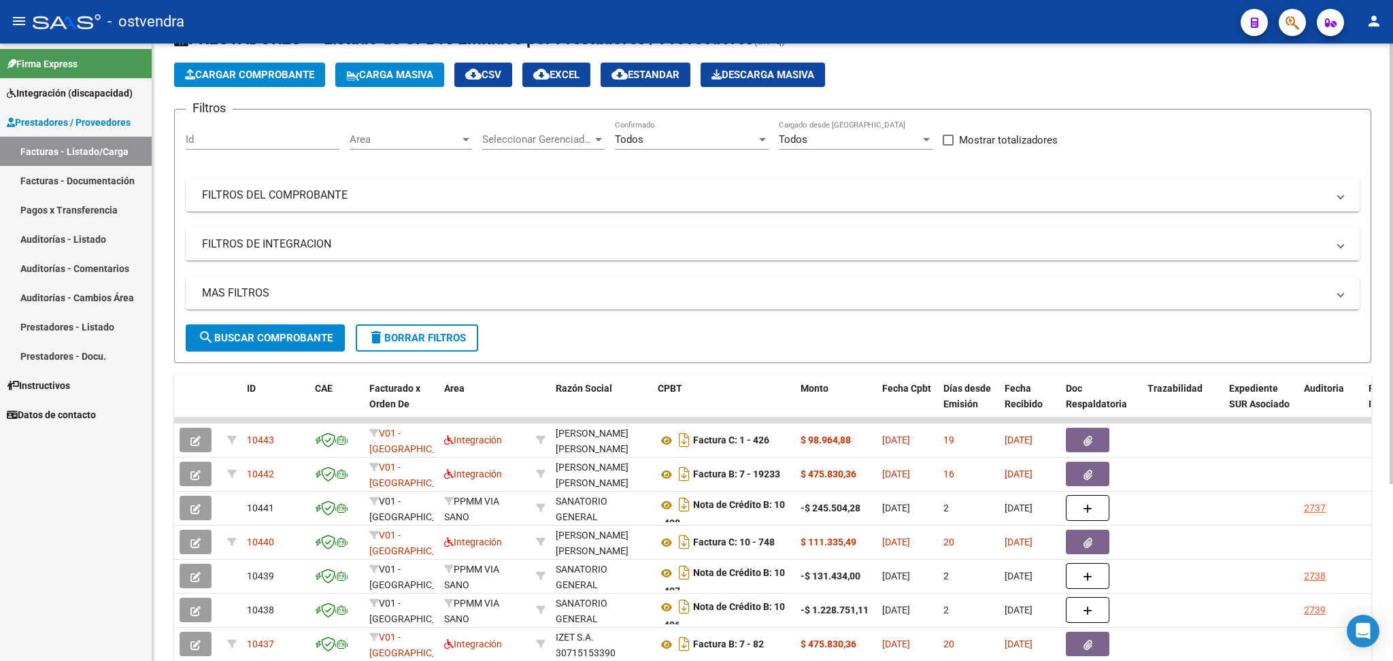
scroll to position [50, 0]
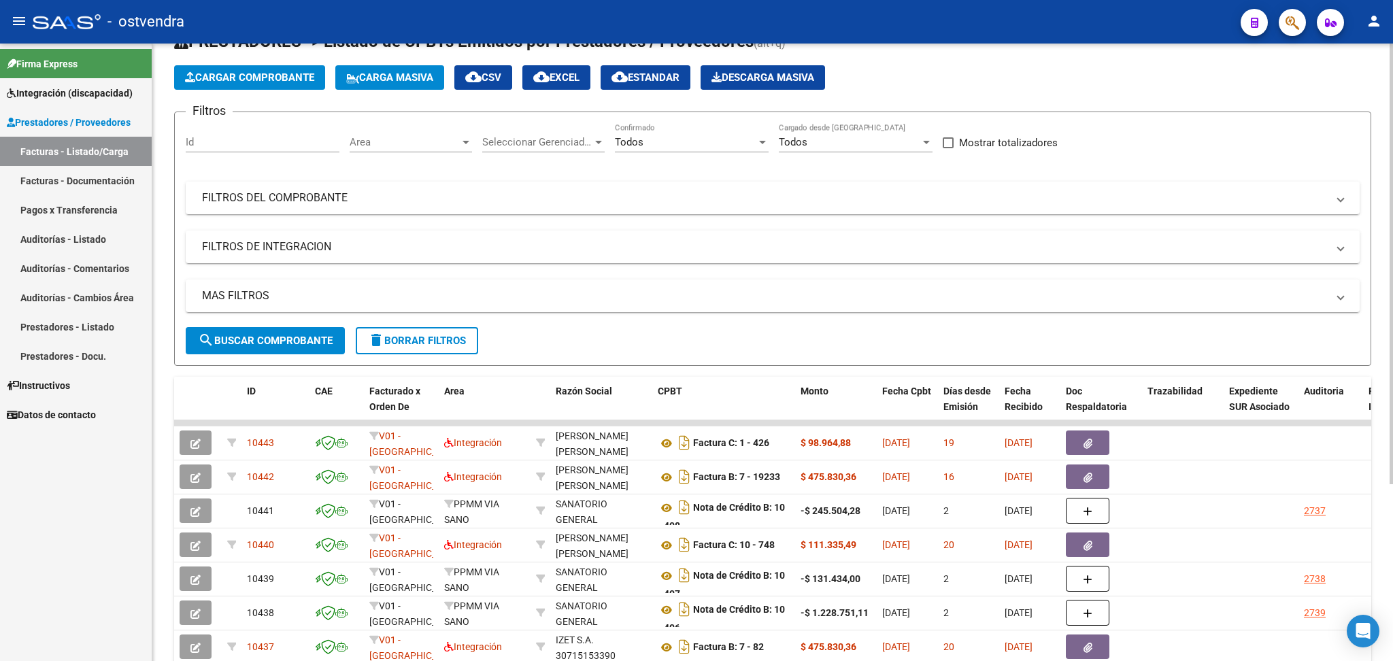
click at [1392, 135] on div at bounding box center [1390, 301] width 3 height 441
click at [919, 136] on div "Todos" at bounding box center [849, 142] width 141 height 12
click at [919, 136] on span "Todos" at bounding box center [856, 141] width 154 height 31
click at [590, 140] on span "Seleccionar Gerenciador" at bounding box center [537, 142] width 110 height 12
click at [590, 140] on input "dropdown search" at bounding box center [558, 140] width 174 height 31
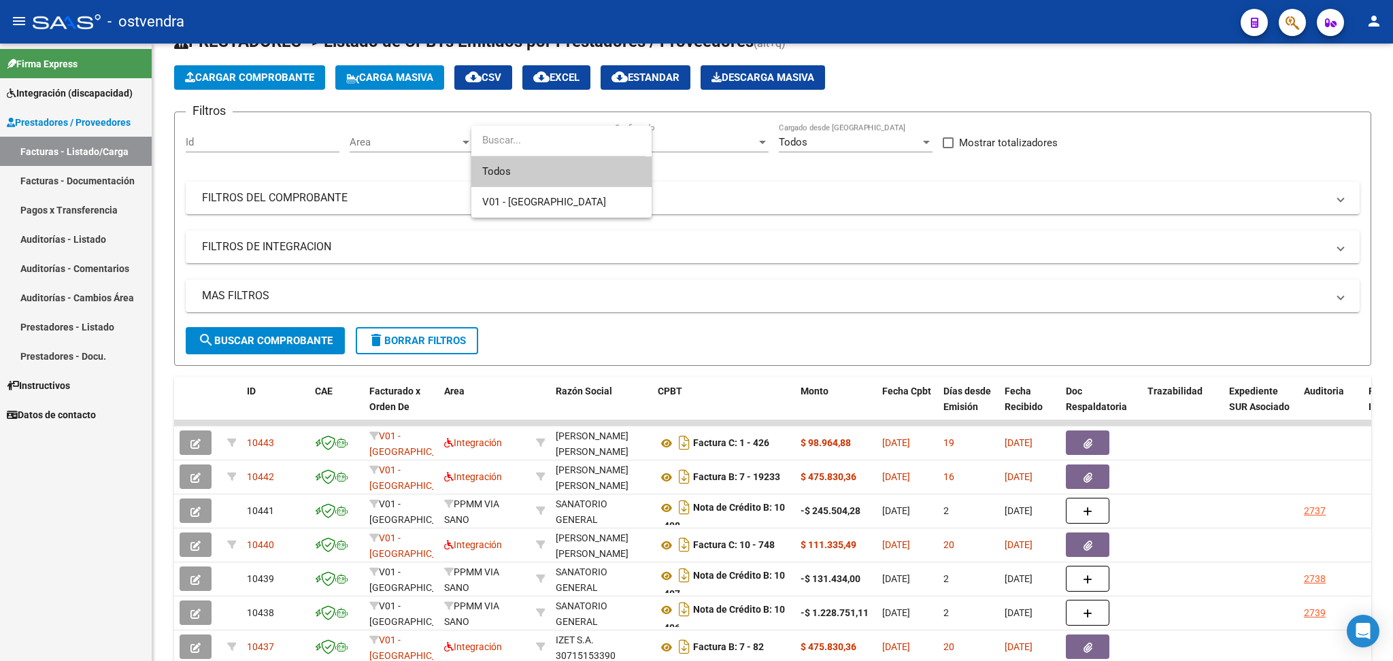
click at [441, 136] on div at bounding box center [696, 330] width 1393 height 661
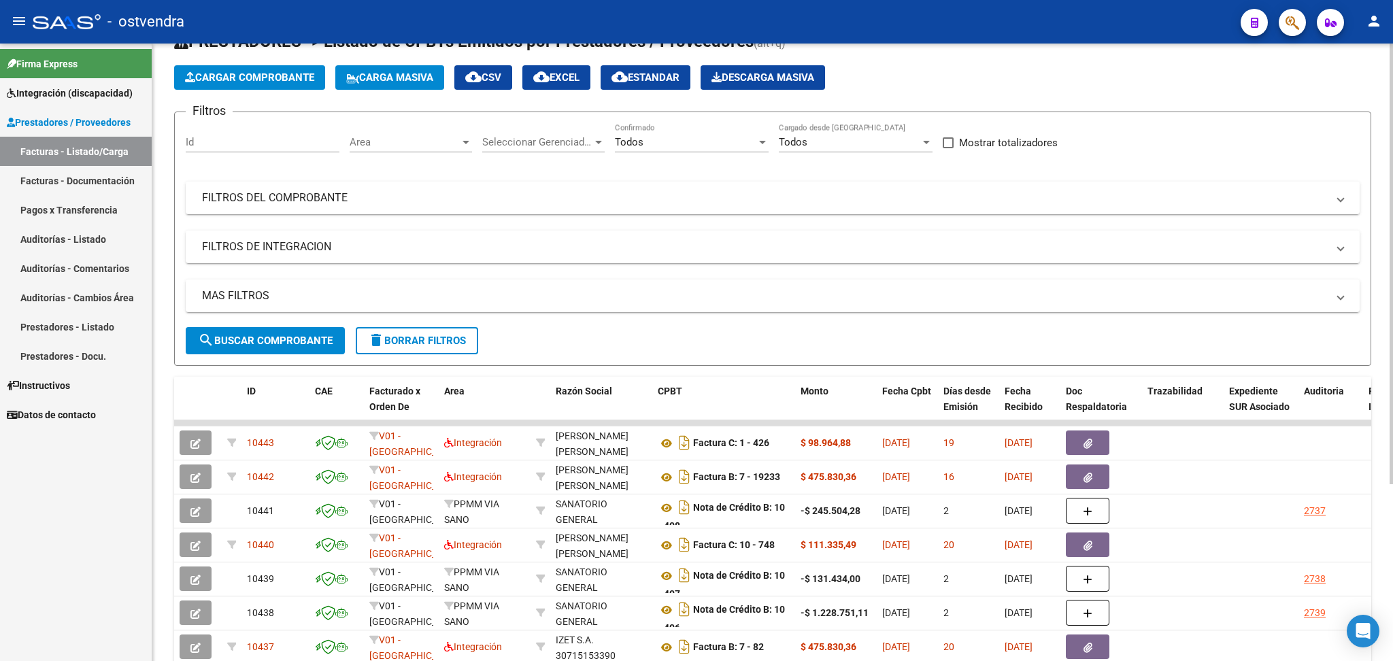
click at [460, 136] on span "Area" at bounding box center [405, 142] width 110 height 12
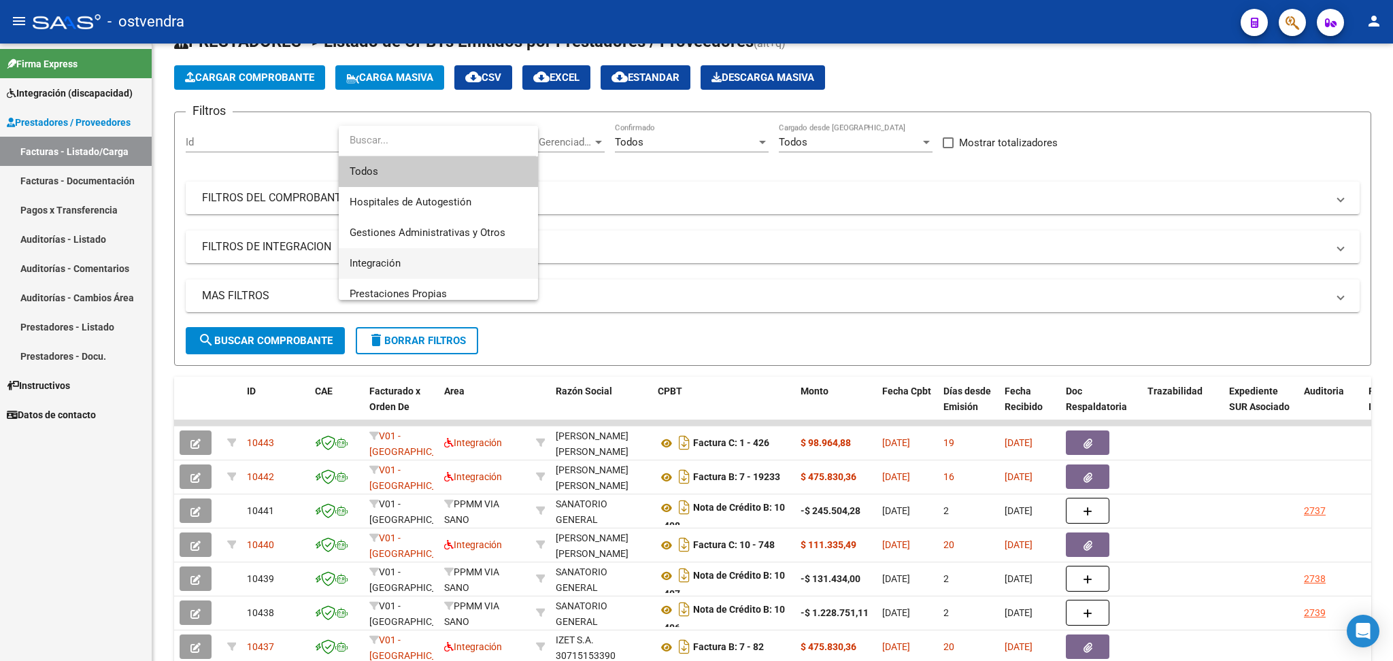
click at [407, 274] on span "Integración" at bounding box center [439, 263] width 178 height 31
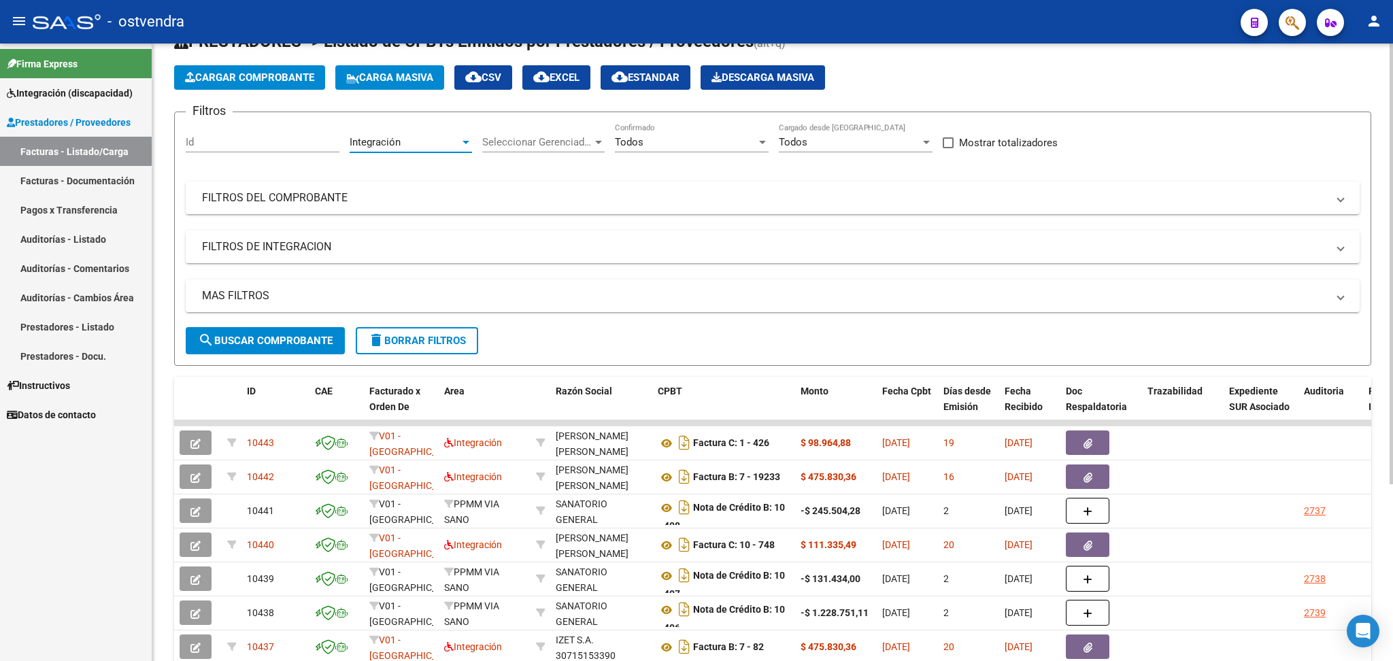
click at [322, 336] on span "search Buscar Comprobante" at bounding box center [265, 341] width 135 height 12
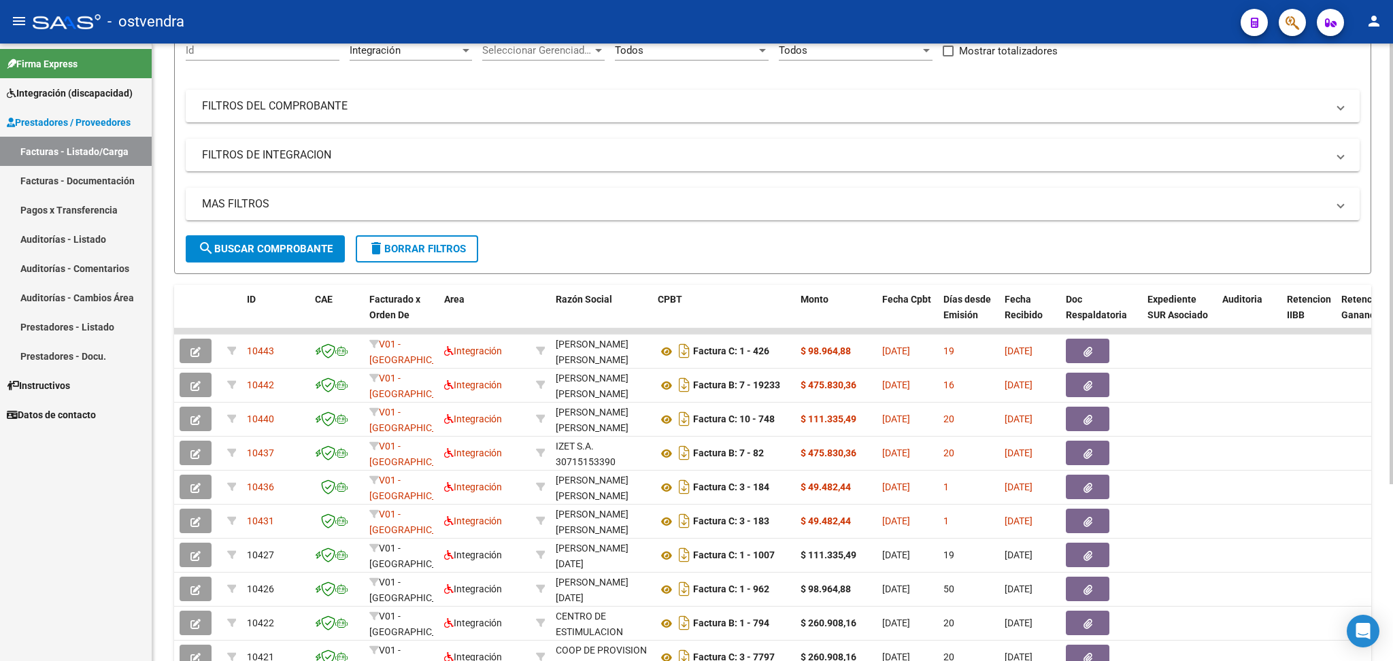
scroll to position [249, 0]
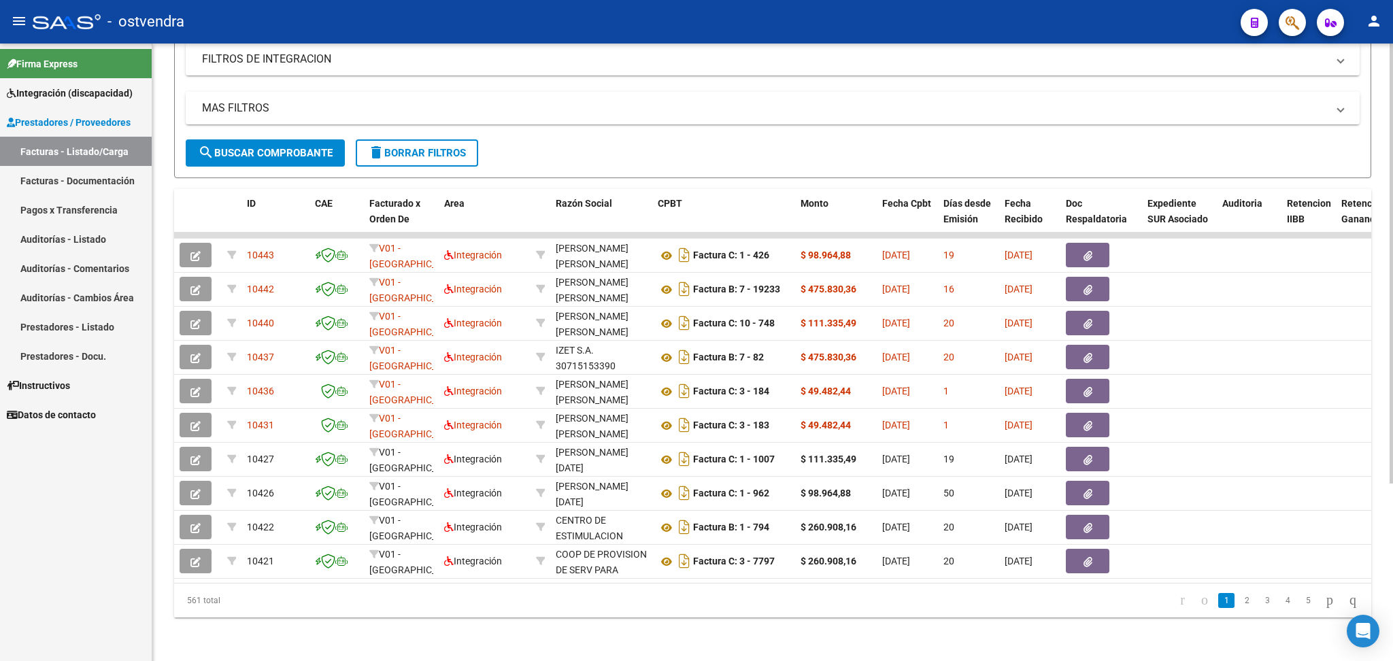
click at [1392, 297] on div at bounding box center [1390, 440] width 3 height 441
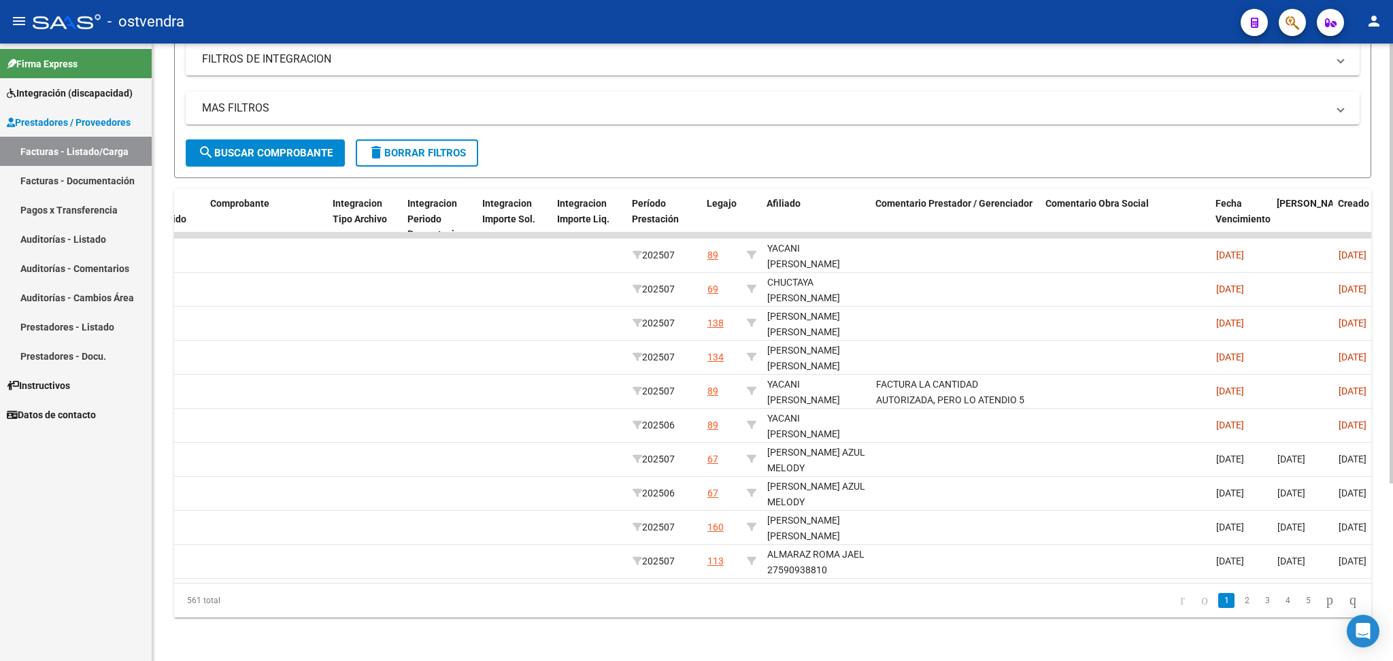
scroll to position [0, 1766]
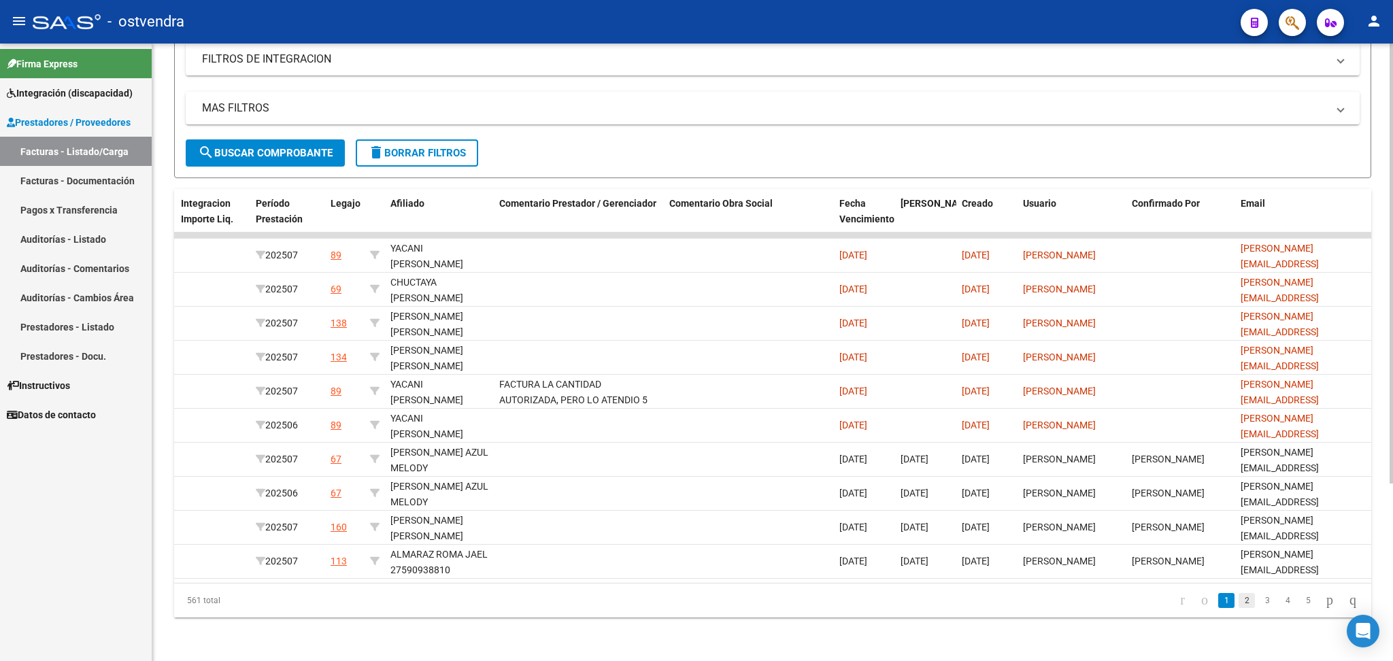
click at [1238, 605] on link "2" at bounding box center [1246, 600] width 16 height 15
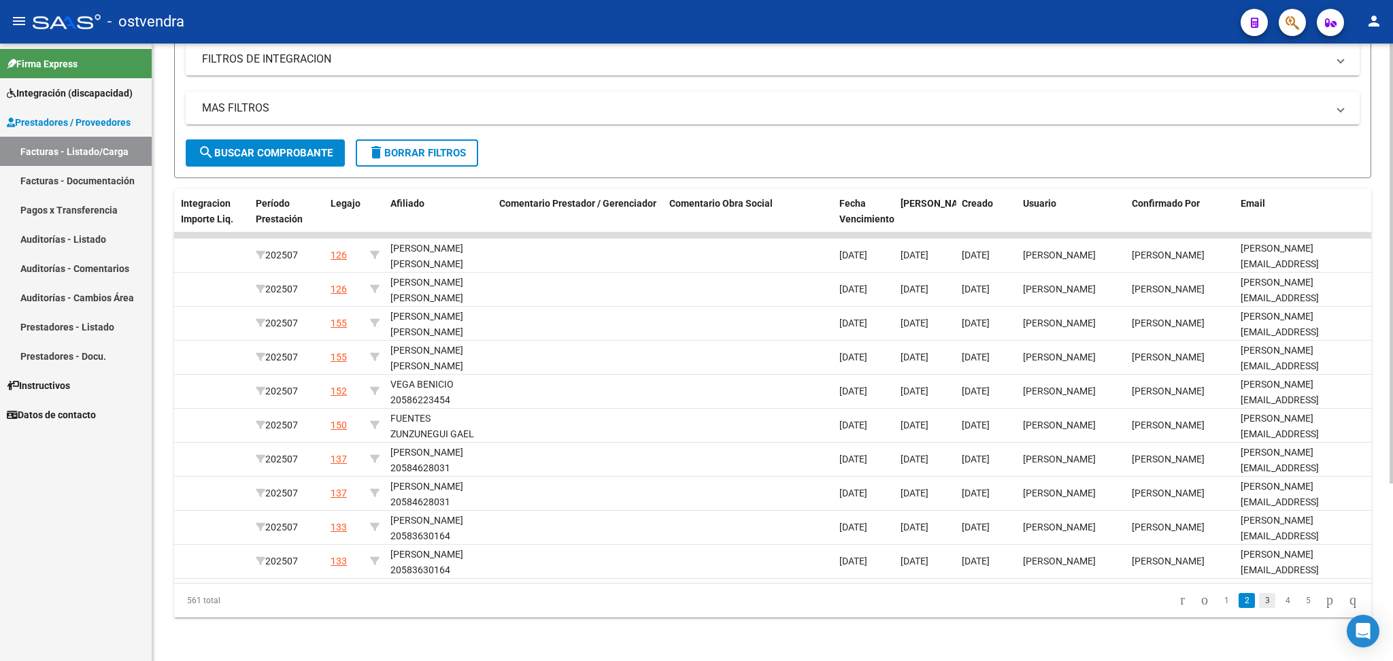
click at [1259, 607] on link "3" at bounding box center [1267, 600] width 16 height 15
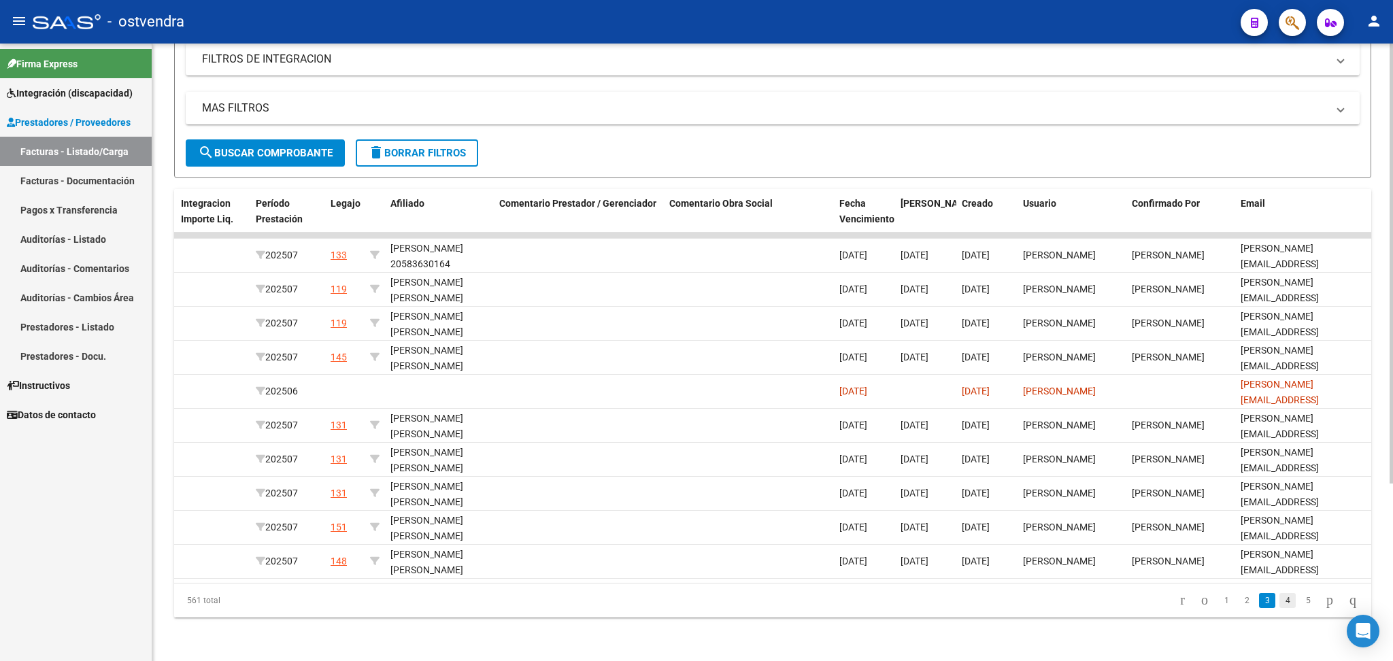
click at [1279, 605] on link "4" at bounding box center [1287, 600] width 16 height 15
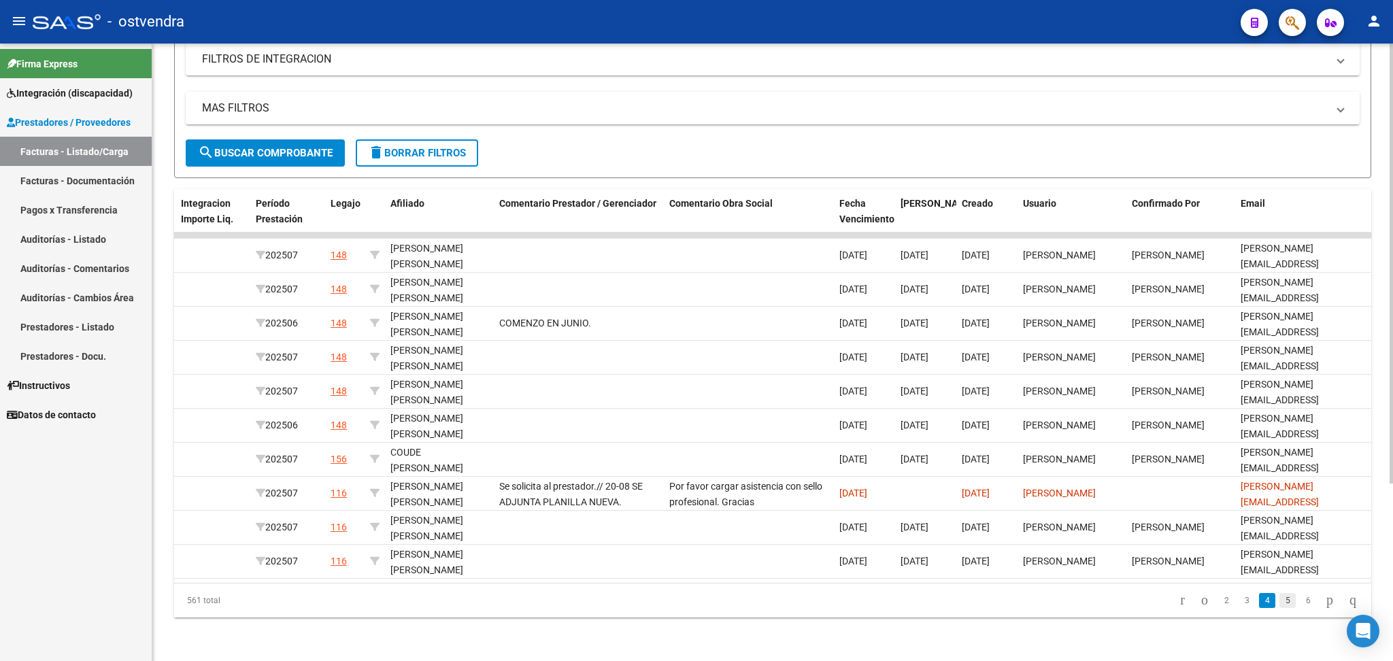
click at [1279, 605] on link "5" at bounding box center [1287, 600] width 16 height 15
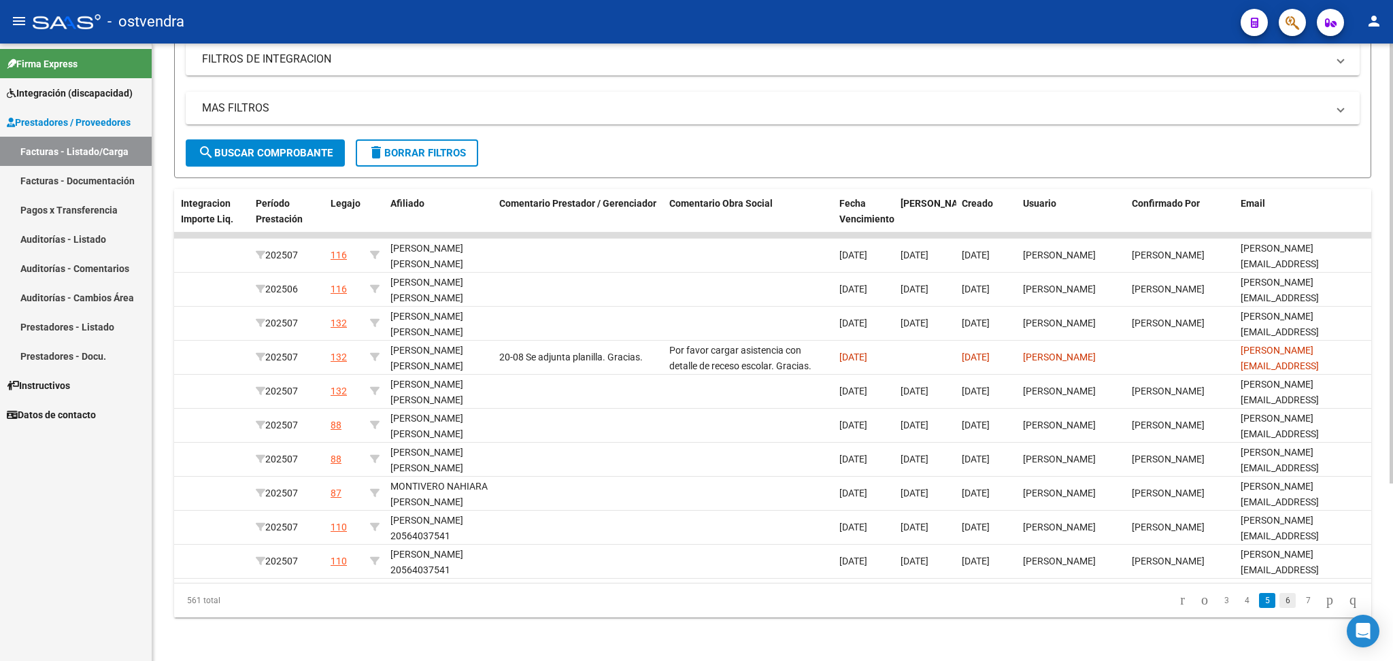
click at [1280, 605] on link "6" at bounding box center [1287, 600] width 16 height 15
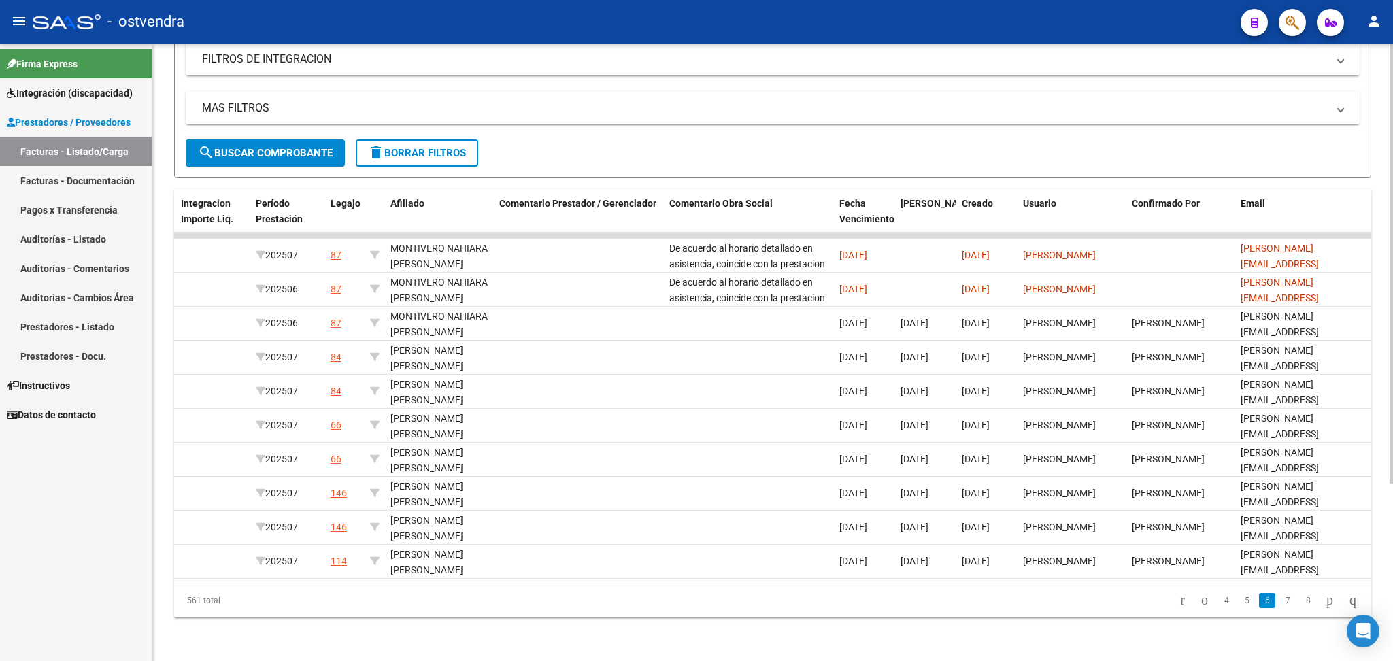
click at [48, 90] on span "Integración (discapacidad)" at bounding box center [70, 93] width 126 height 15
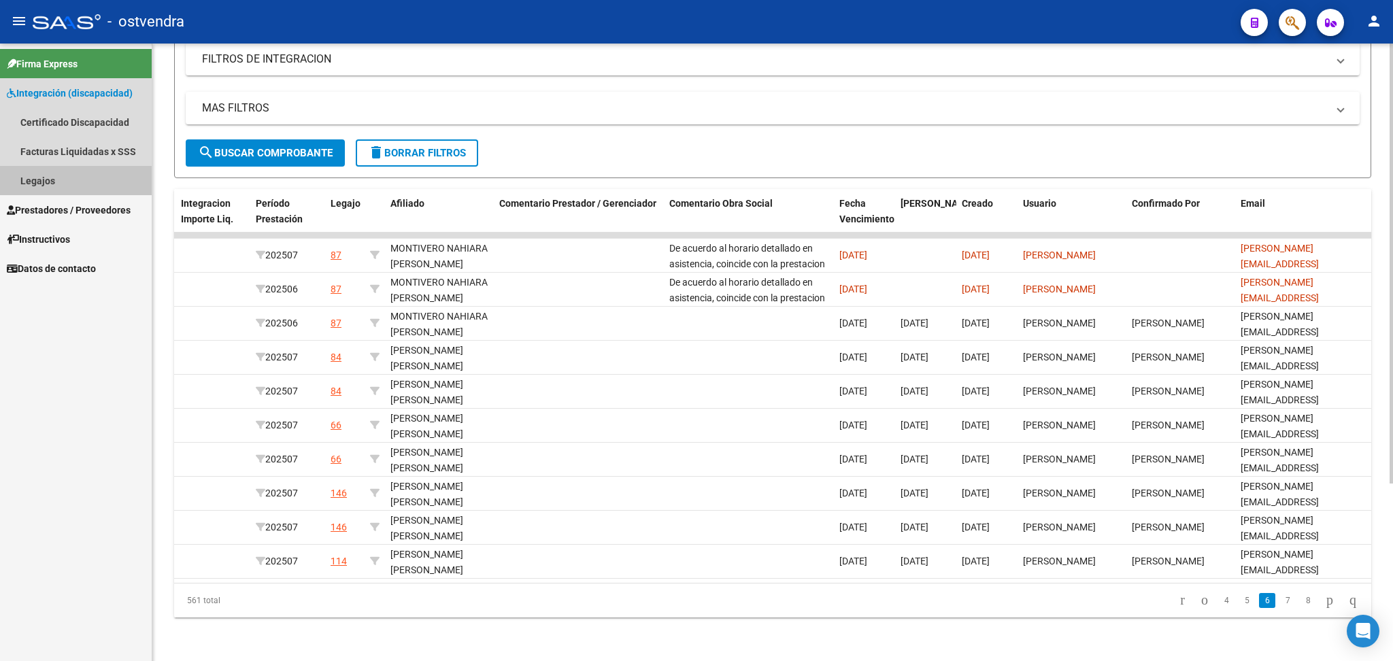
click at [38, 180] on link "Legajos" at bounding box center [76, 180] width 152 height 29
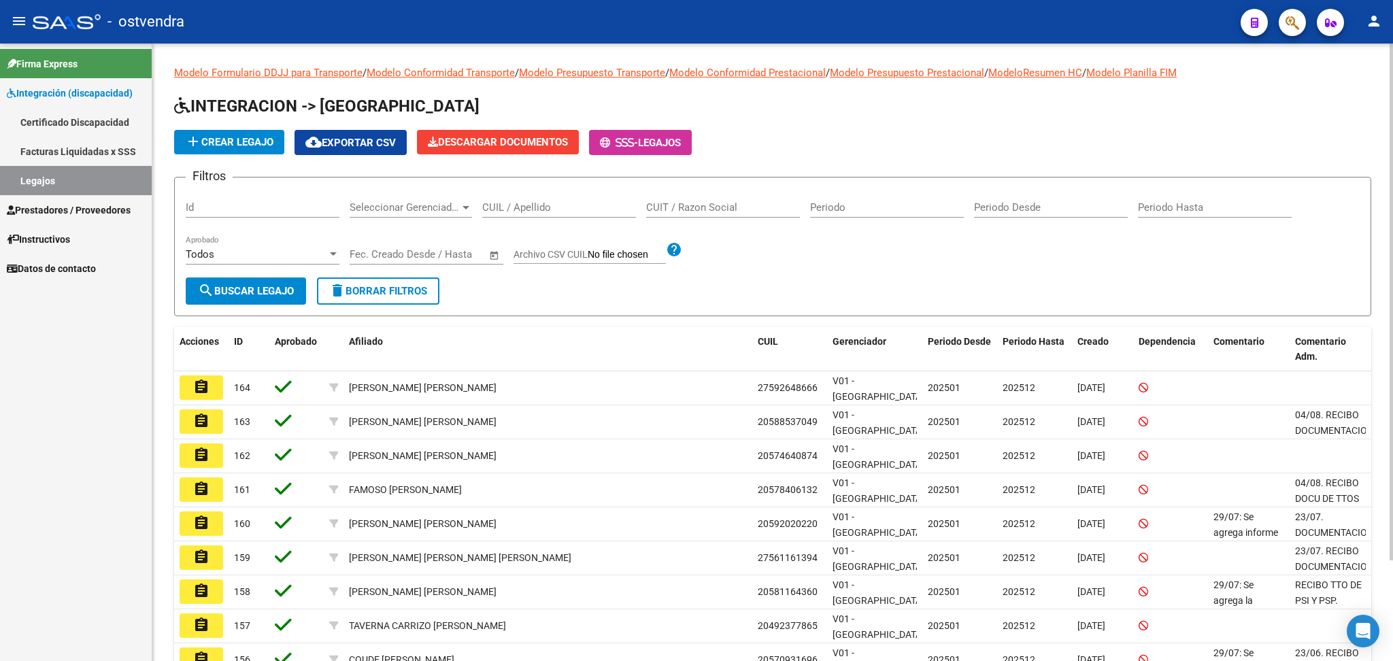
click at [688, 207] on input "CUIT / Razon Social" at bounding box center [723, 207] width 154 height 12
click at [599, 207] on input "CUIL / Apellido" at bounding box center [559, 207] width 154 height 12
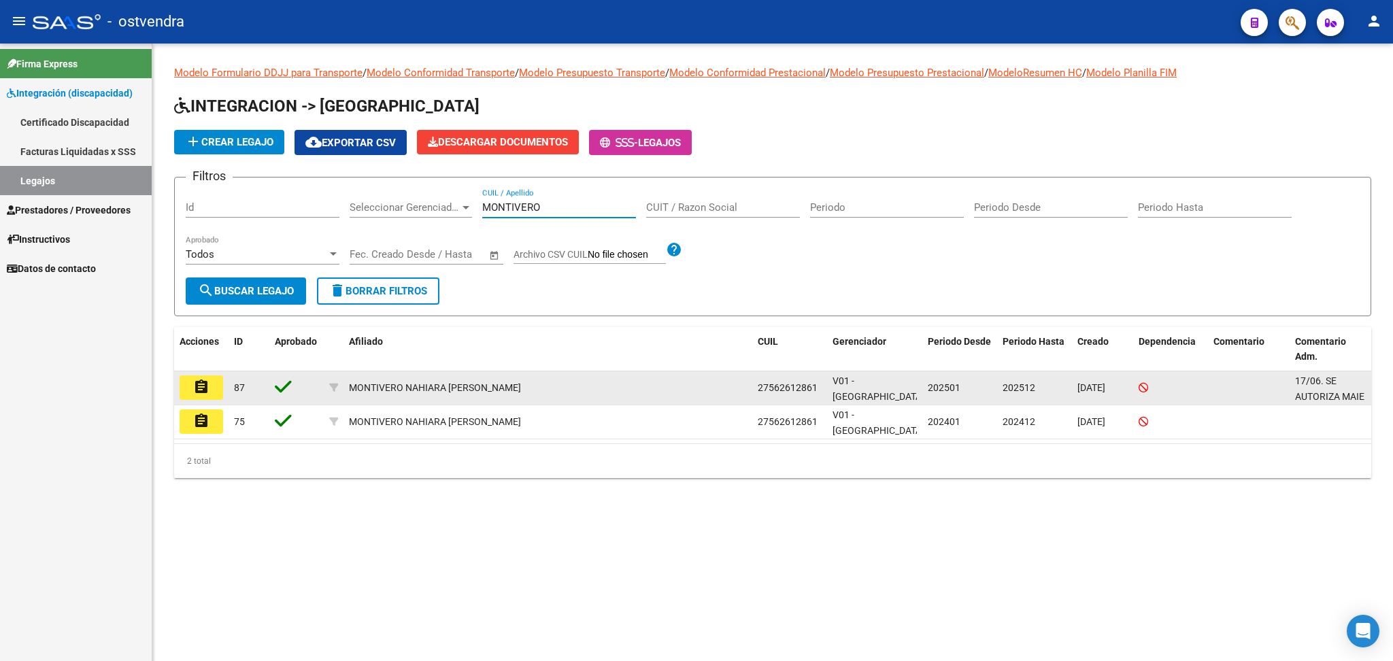
type input "MONTIVERO"
click at [198, 388] on mat-icon "assignment" at bounding box center [201, 387] width 16 height 16
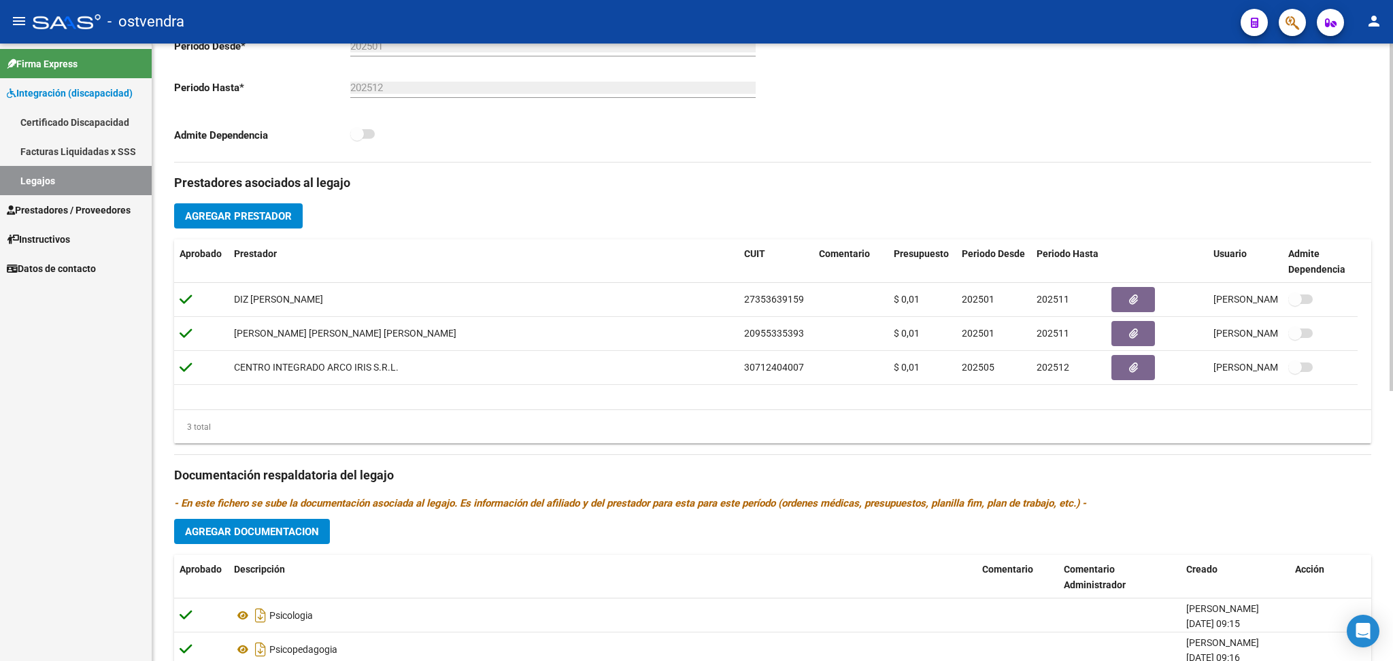
scroll to position [482, 0]
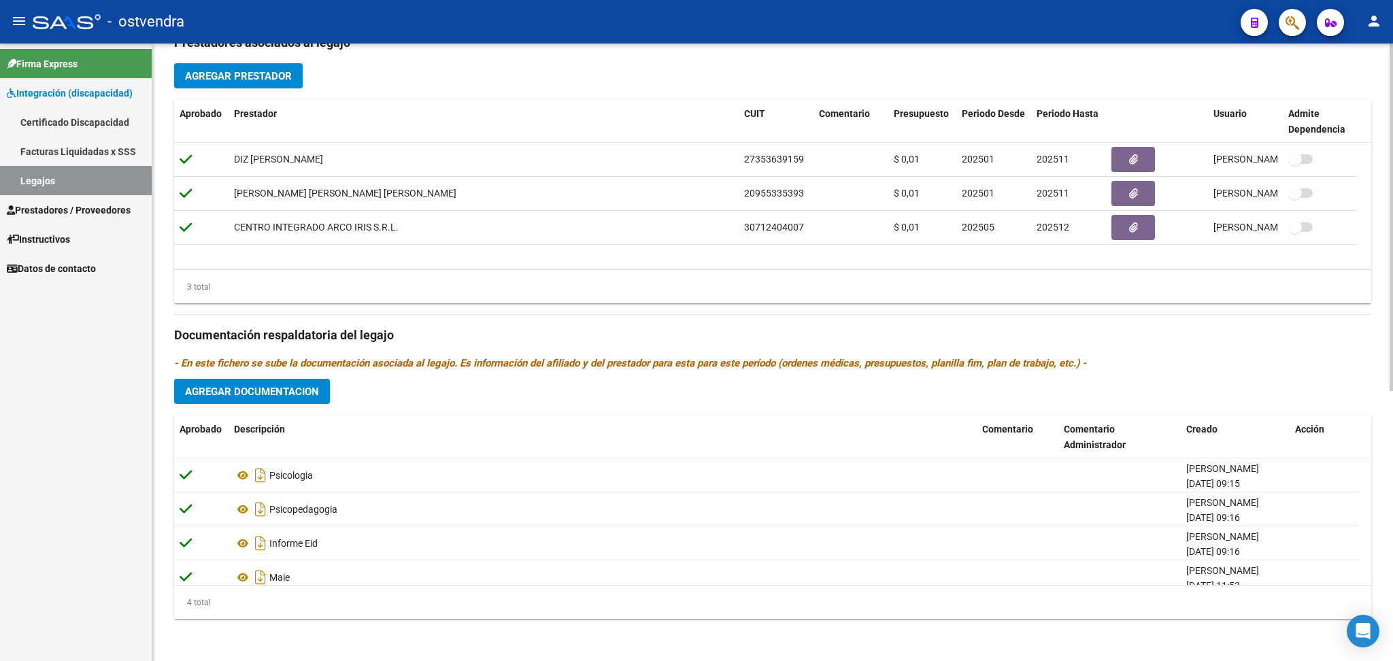
click at [1391, 522] on div at bounding box center [1390, 488] width 3 height 348
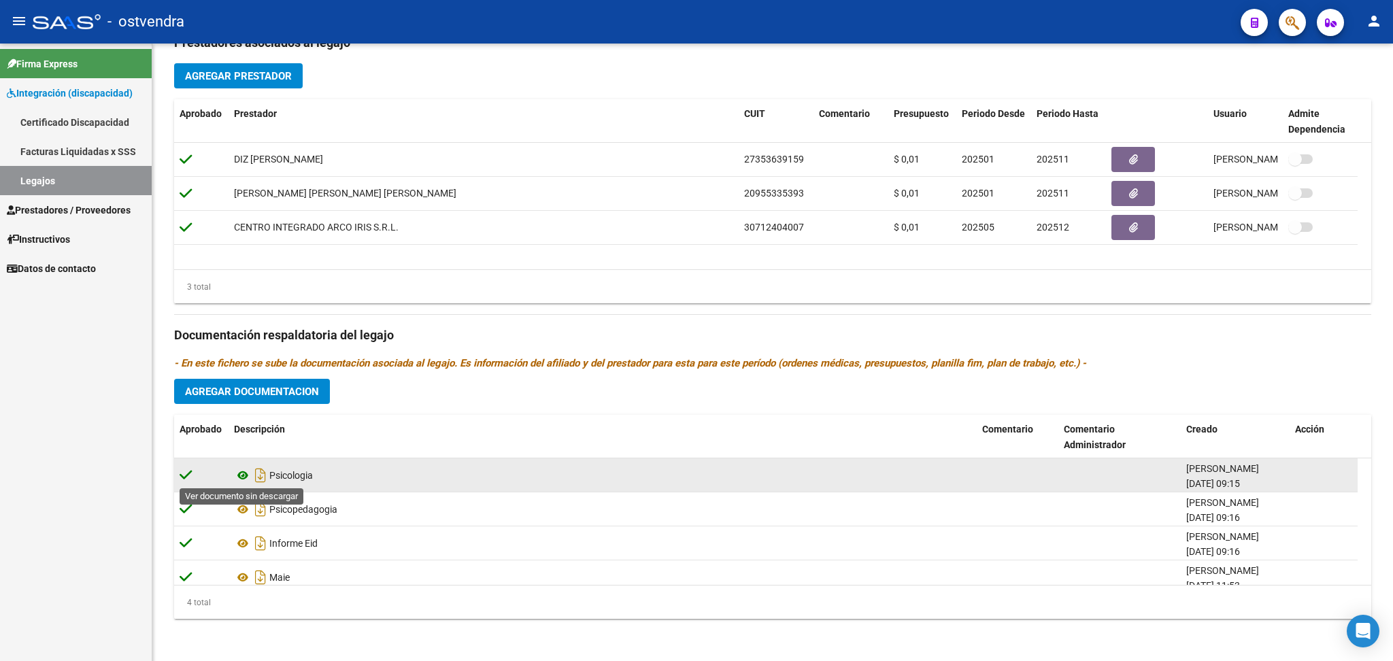
click at [243, 471] on icon at bounding box center [243, 475] width 18 height 16
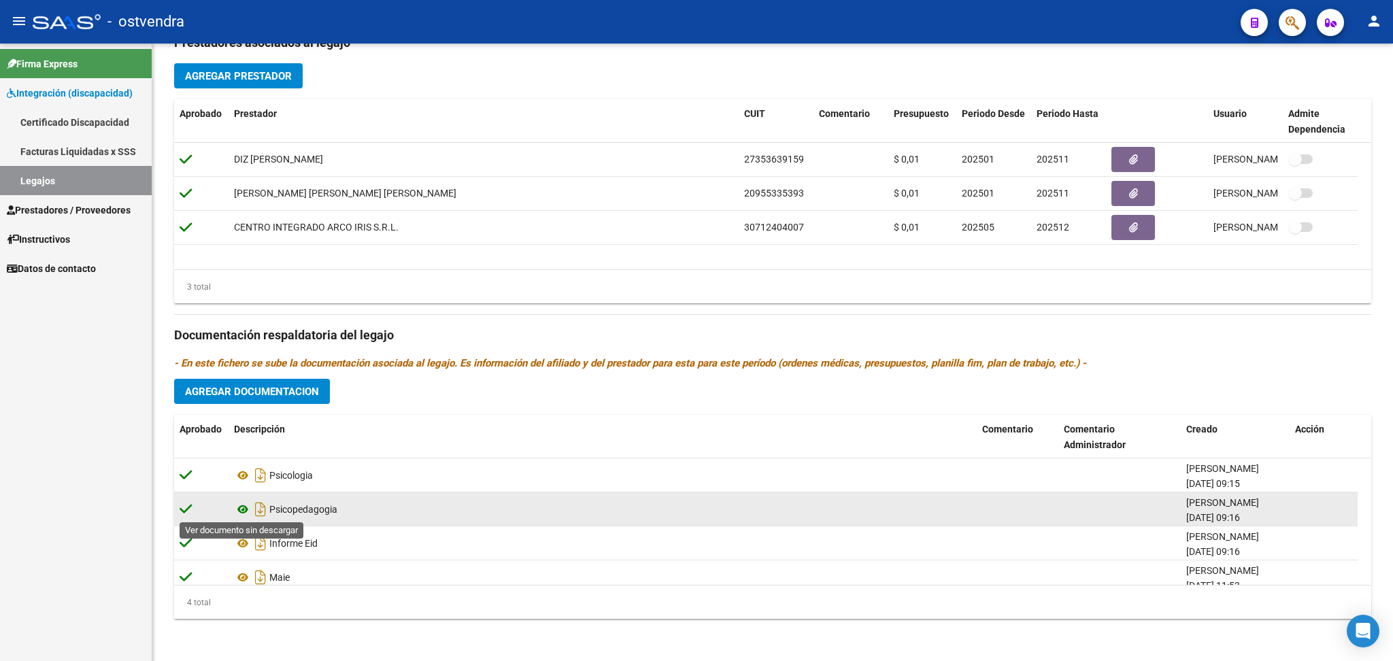
click at [241, 505] on icon at bounding box center [243, 509] width 18 height 16
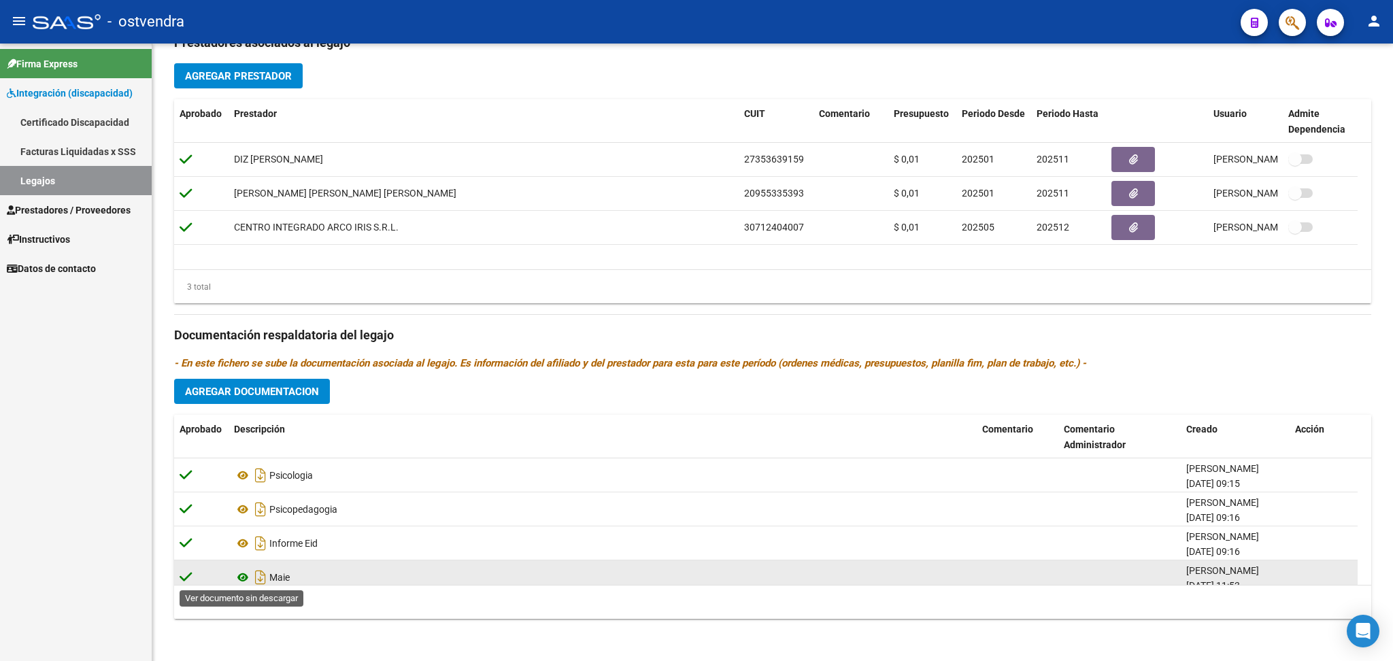
click at [245, 577] on icon at bounding box center [243, 577] width 18 height 16
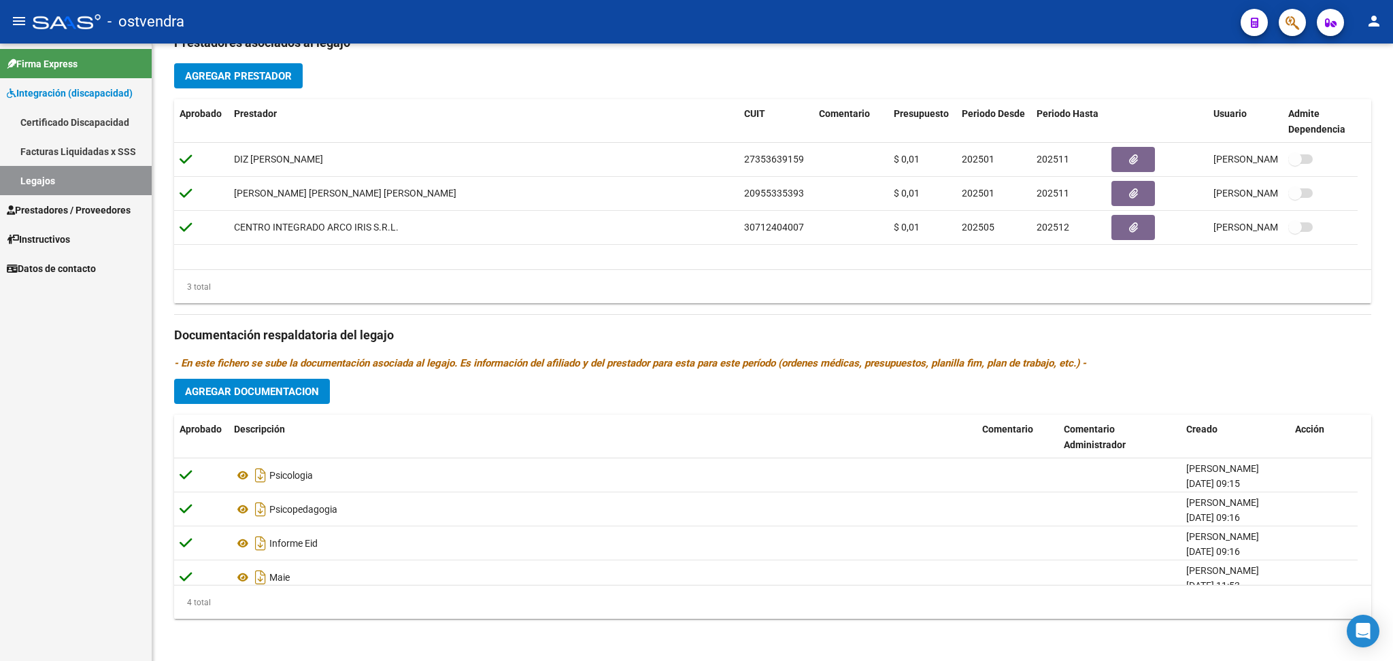
click at [79, 207] on span "Prestadores / Proveedores" at bounding box center [69, 210] width 124 height 15
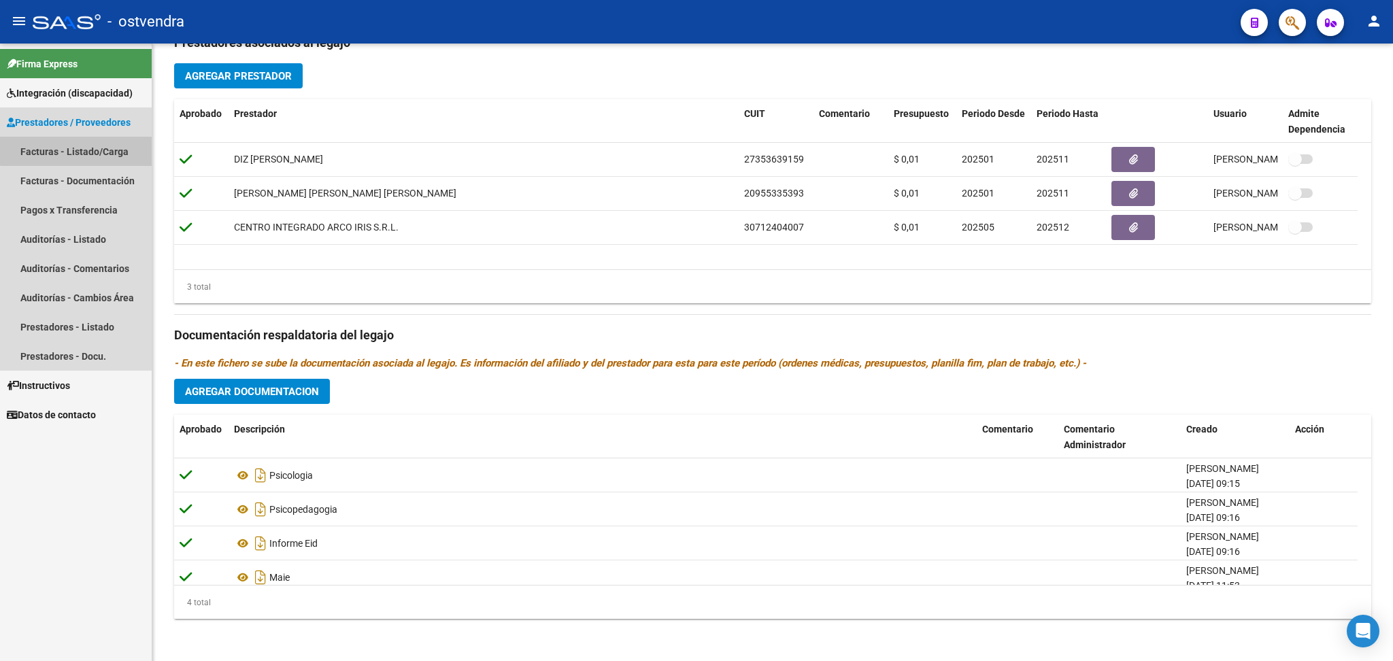
click at [85, 146] on link "Facturas - Listado/Carga" at bounding box center [76, 151] width 152 height 29
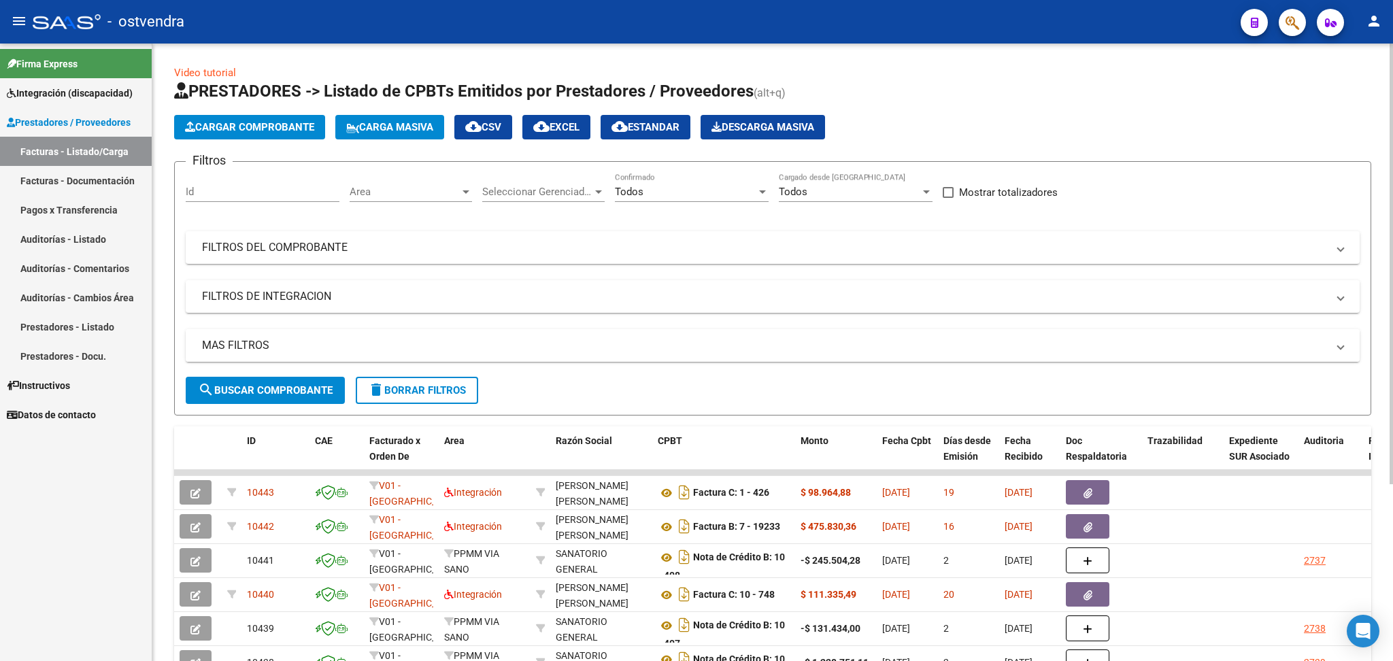
click at [256, 348] on mat-panel-title "MAS FILTROS" at bounding box center [764, 345] width 1125 height 15
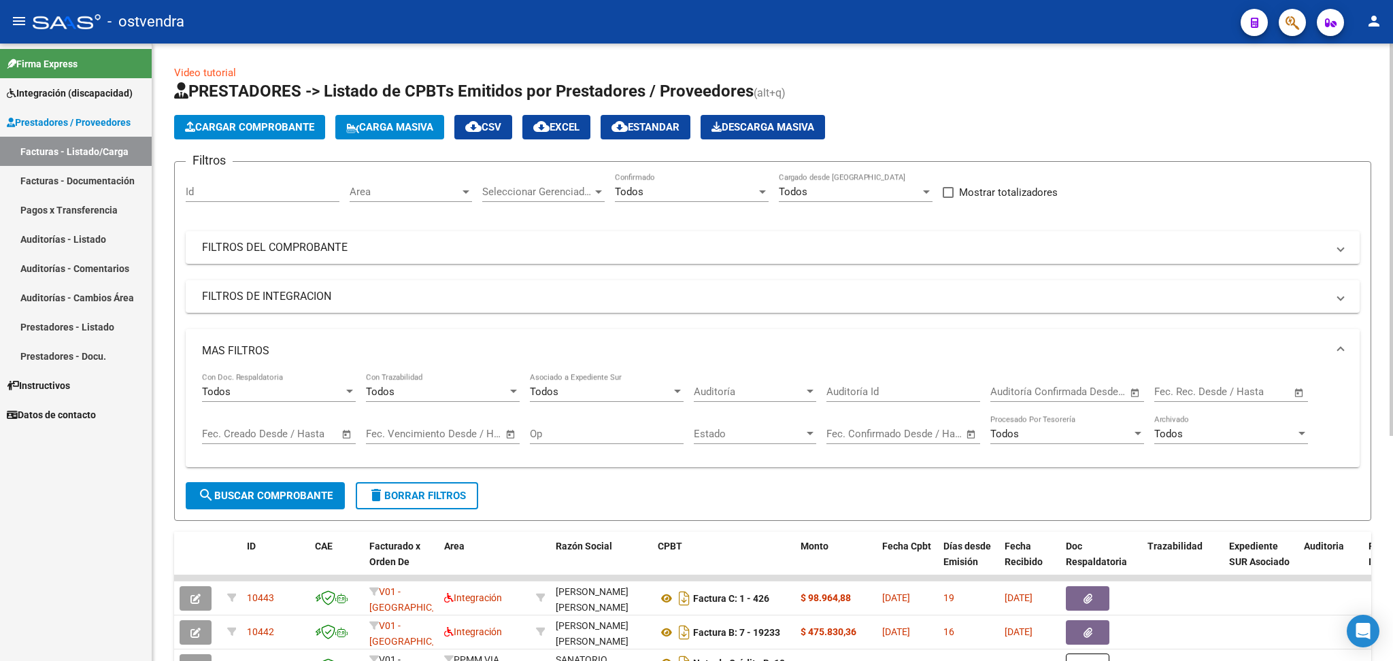
click at [246, 354] on mat-panel-title "MAS FILTROS" at bounding box center [764, 350] width 1125 height 15
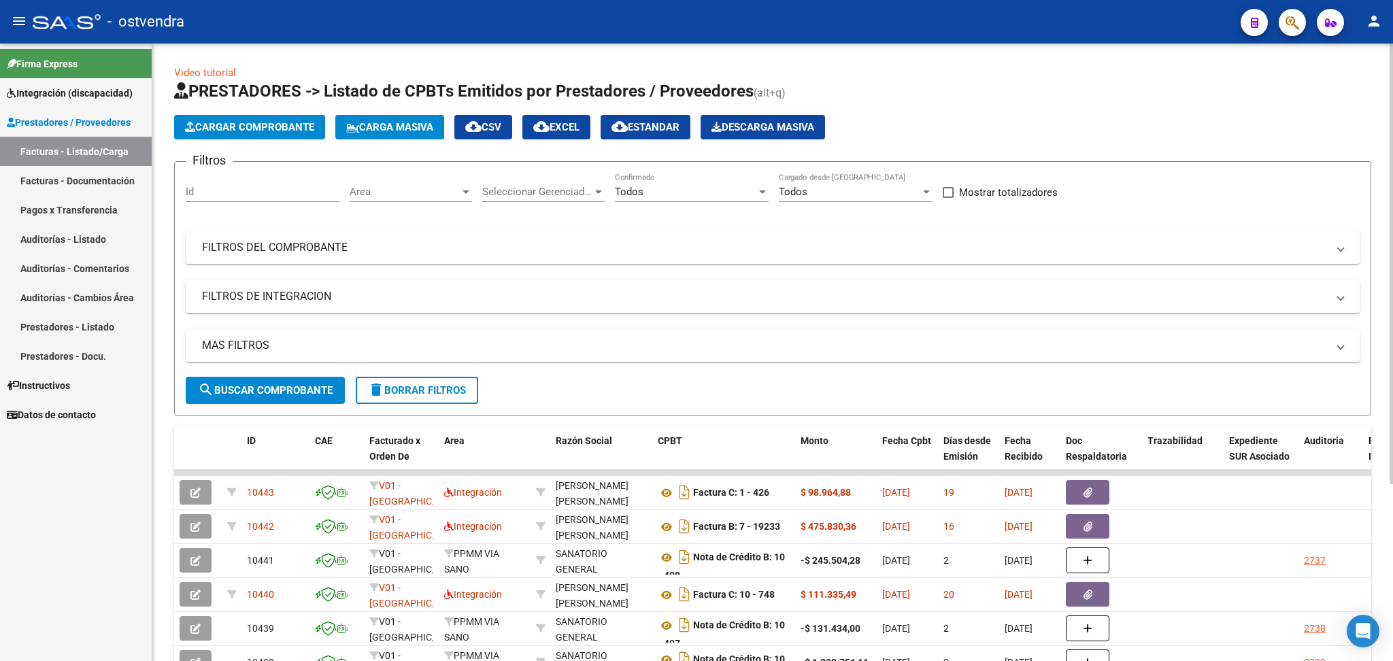
click at [266, 293] on mat-panel-title "FILTROS DE INTEGRACION" at bounding box center [764, 296] width 1125 height 15
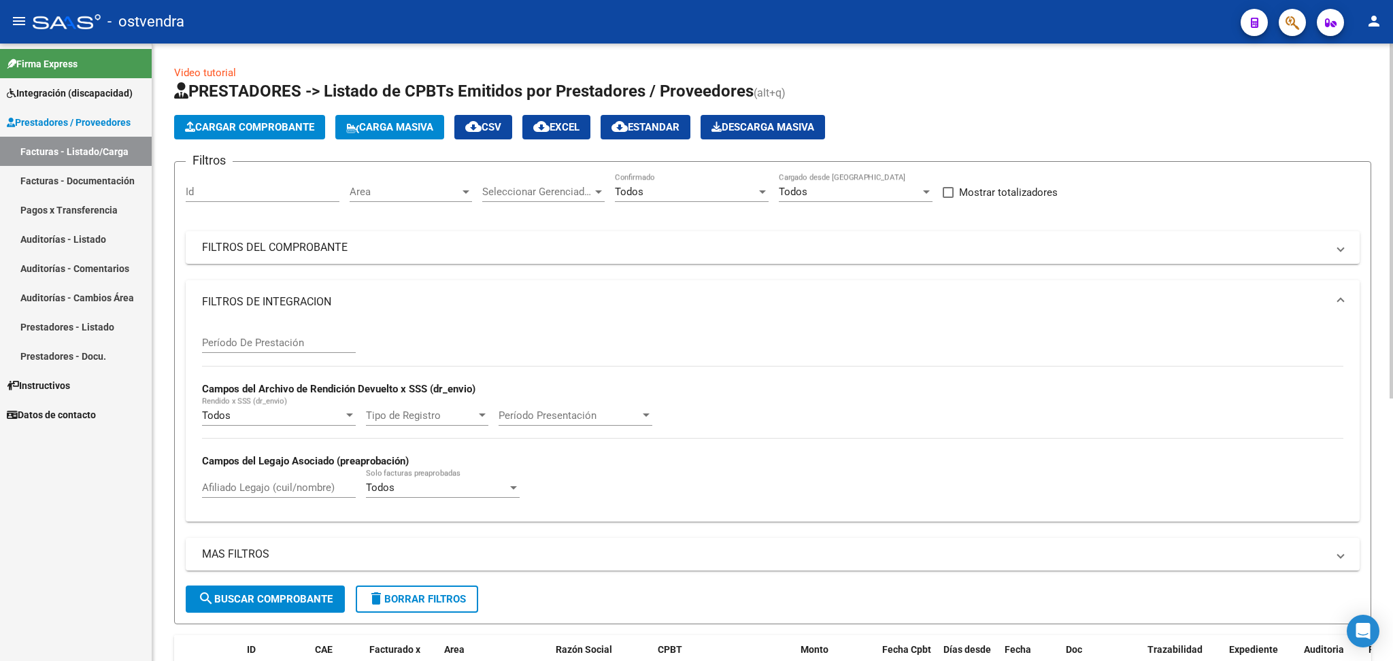
click at [234, 484] on input "Afiliado Legajo (cuil/nombre)" at bounding box center [279, 488] width 154 height 12
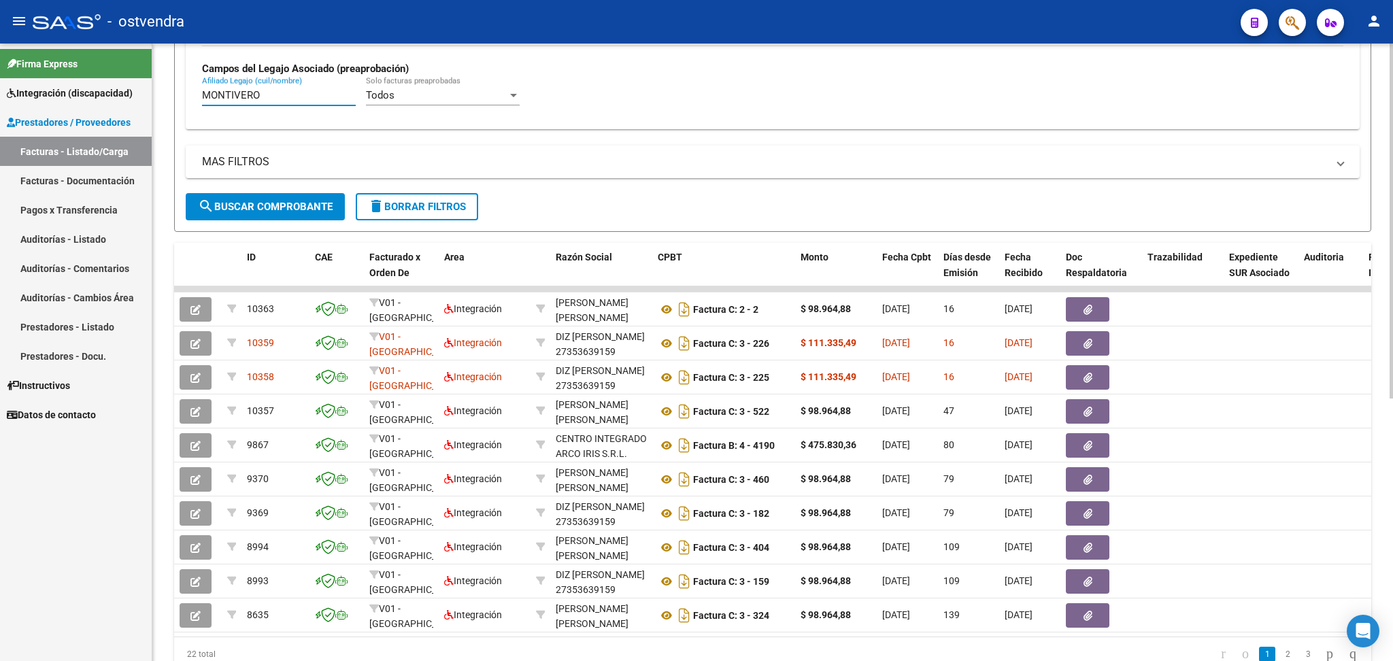
scroll to position [426, 0]
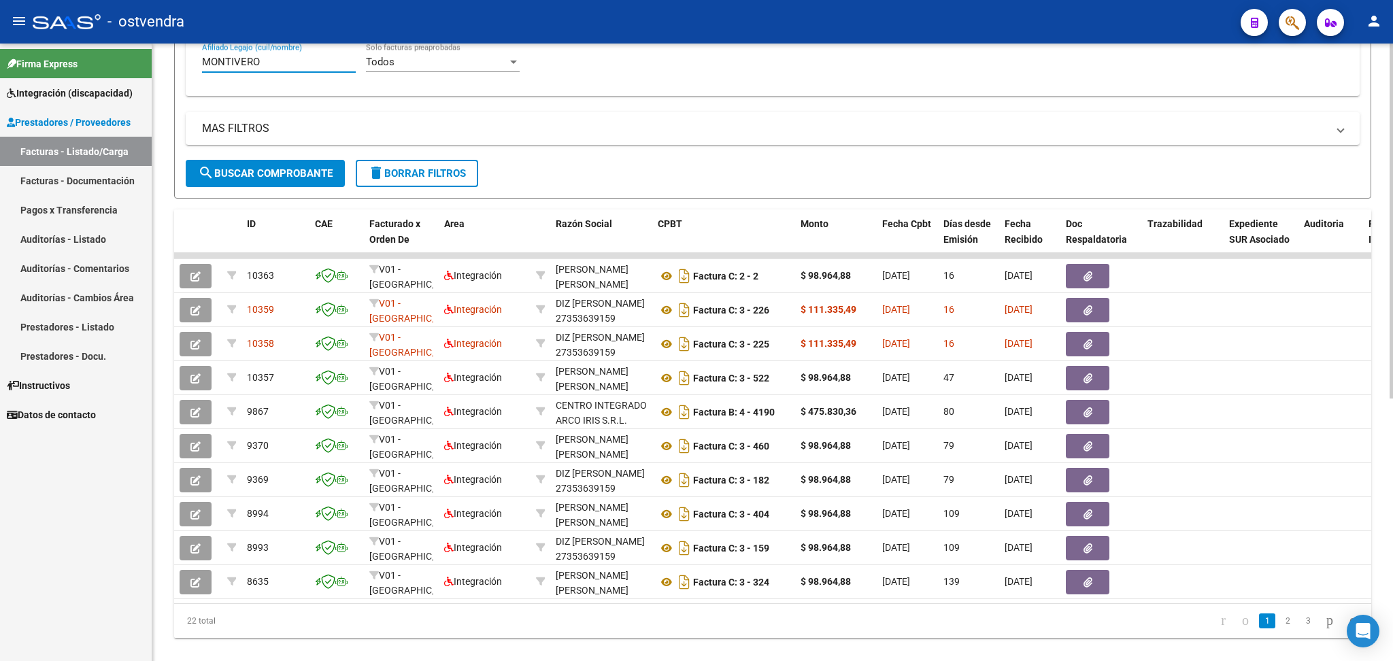
click at [1392, 479] on div at bounding box center [1390, 471] width 3 height 355
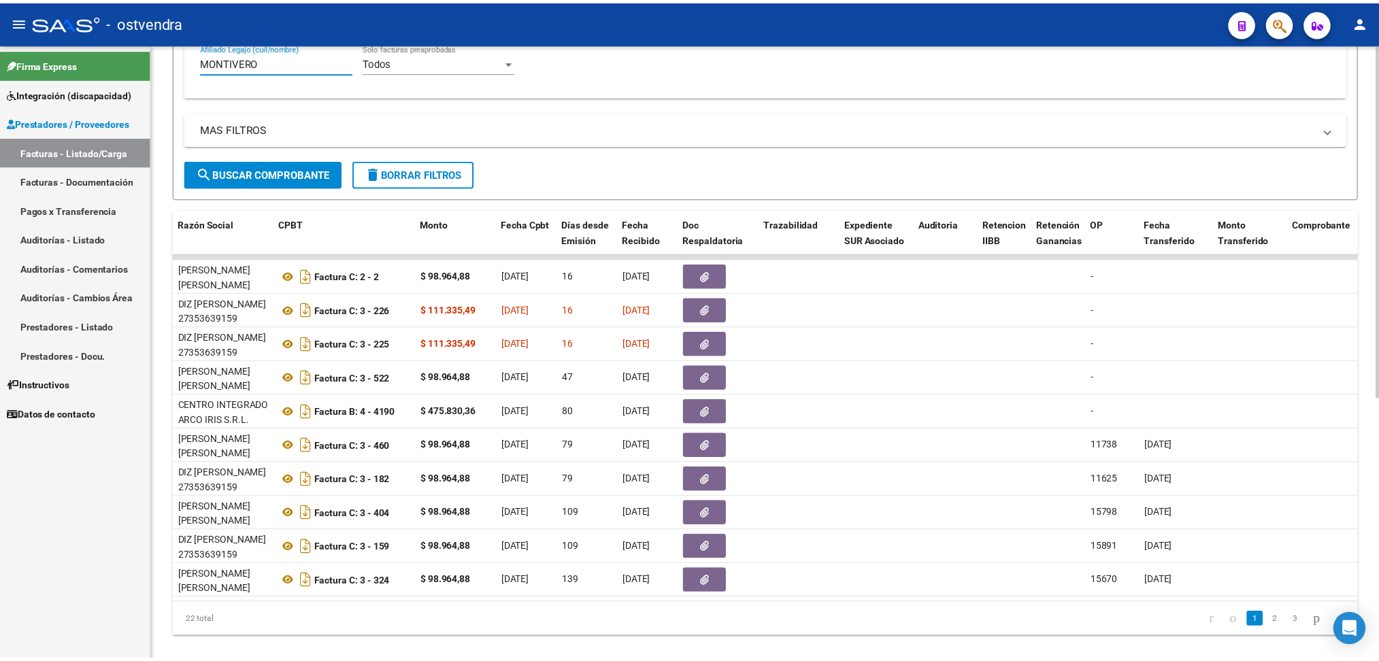
scroll to position [0, 0]
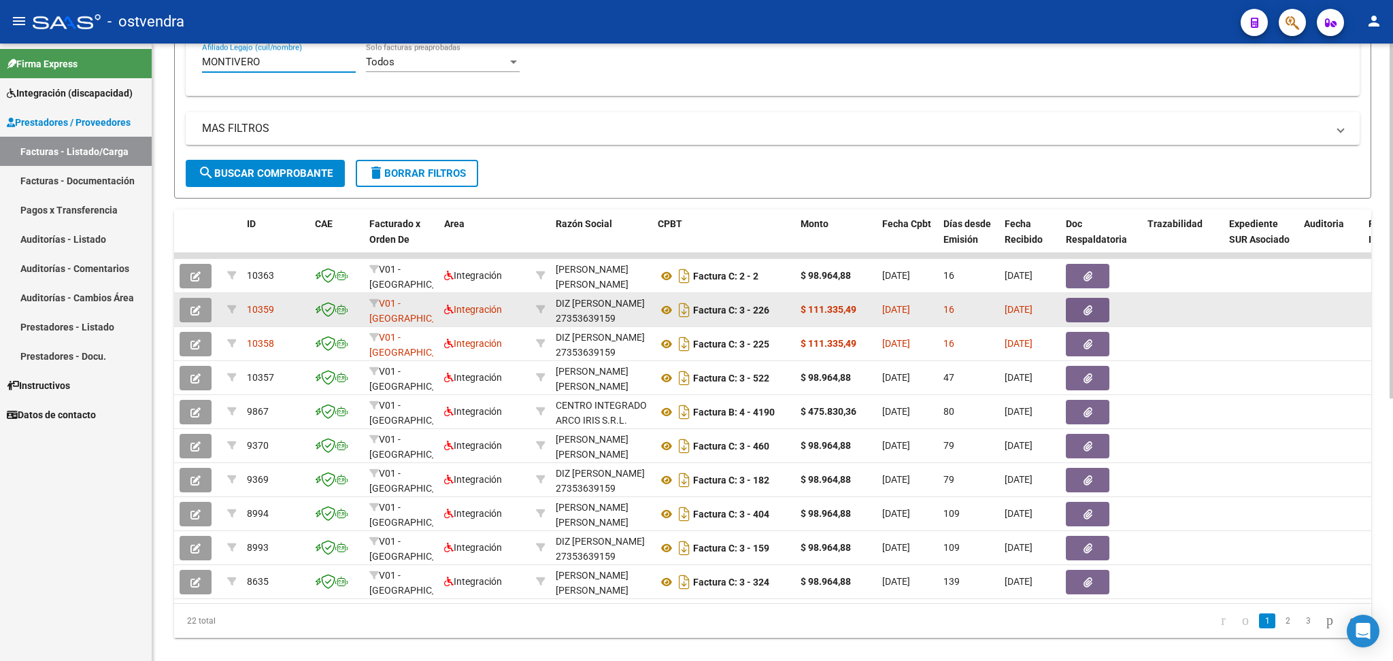
type input "MONTIVERO"
click at [187, 308] on button "button" at bounding box center [196, 310] width 32 height 24
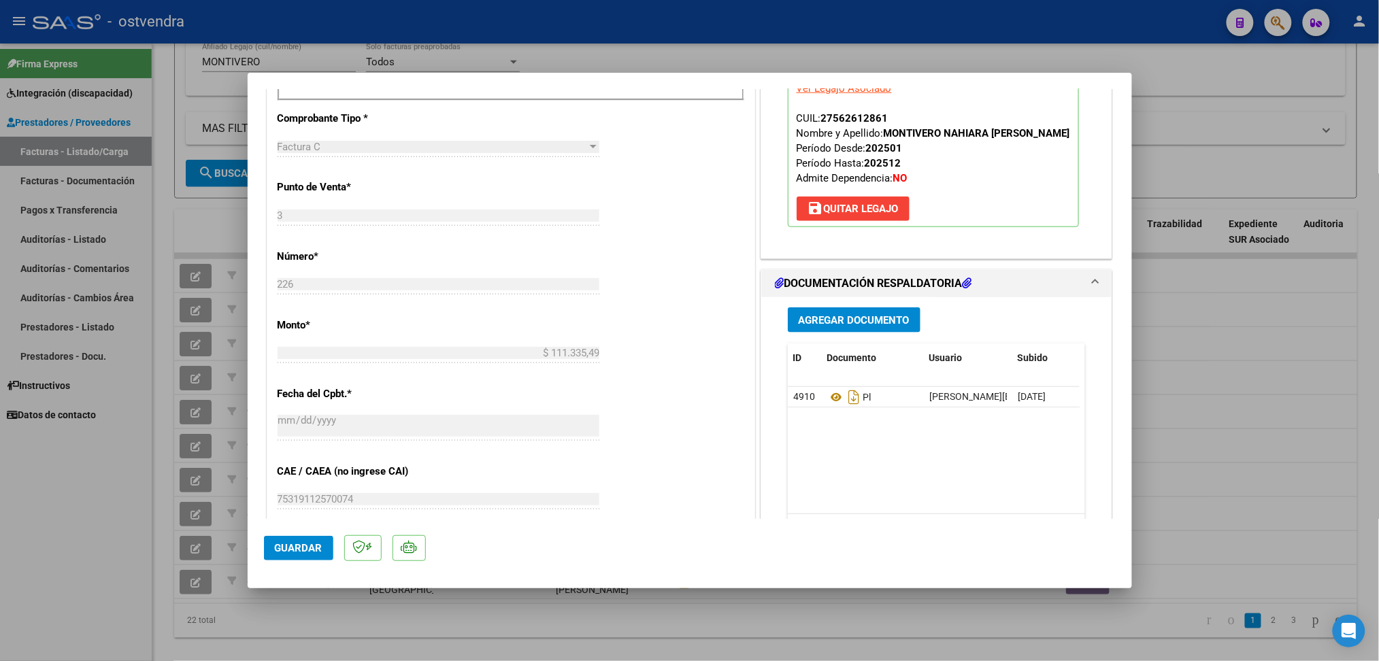
scroll to position [513, 0]
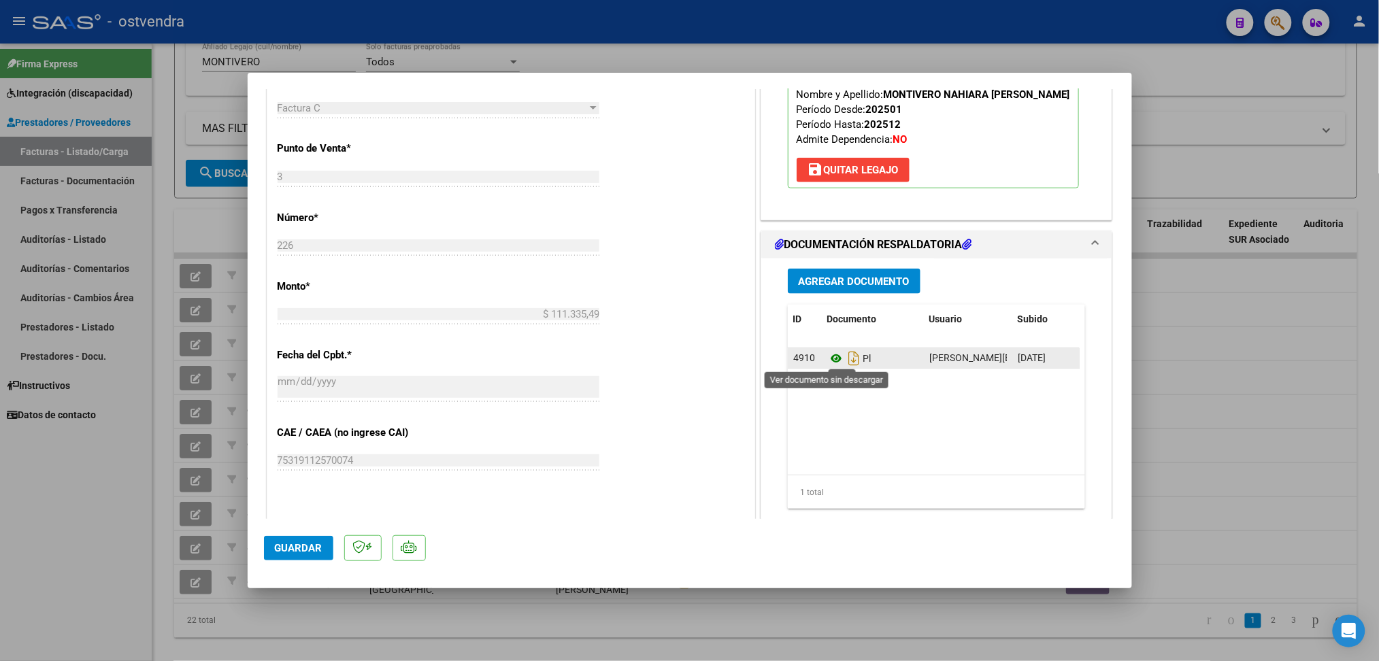
click at [827, 356] on icon at bounding box center [836, 358] width 18 height 16
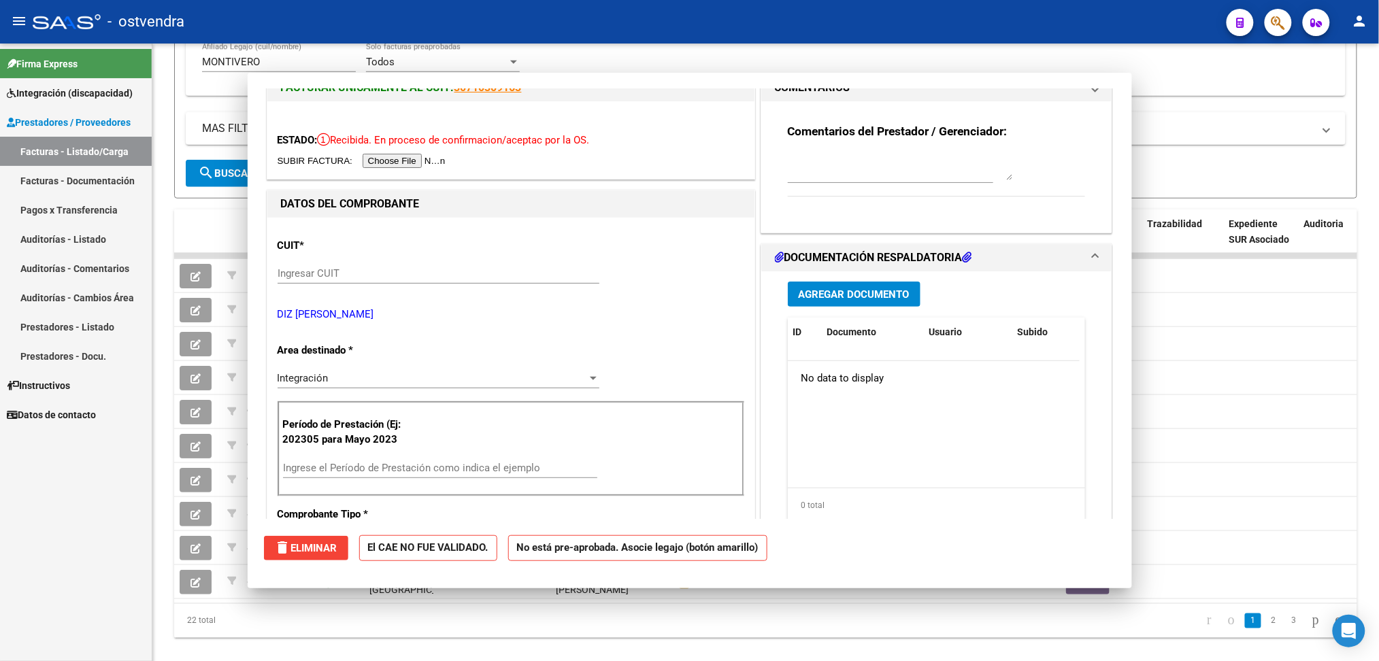
scroll to position [0, 0]
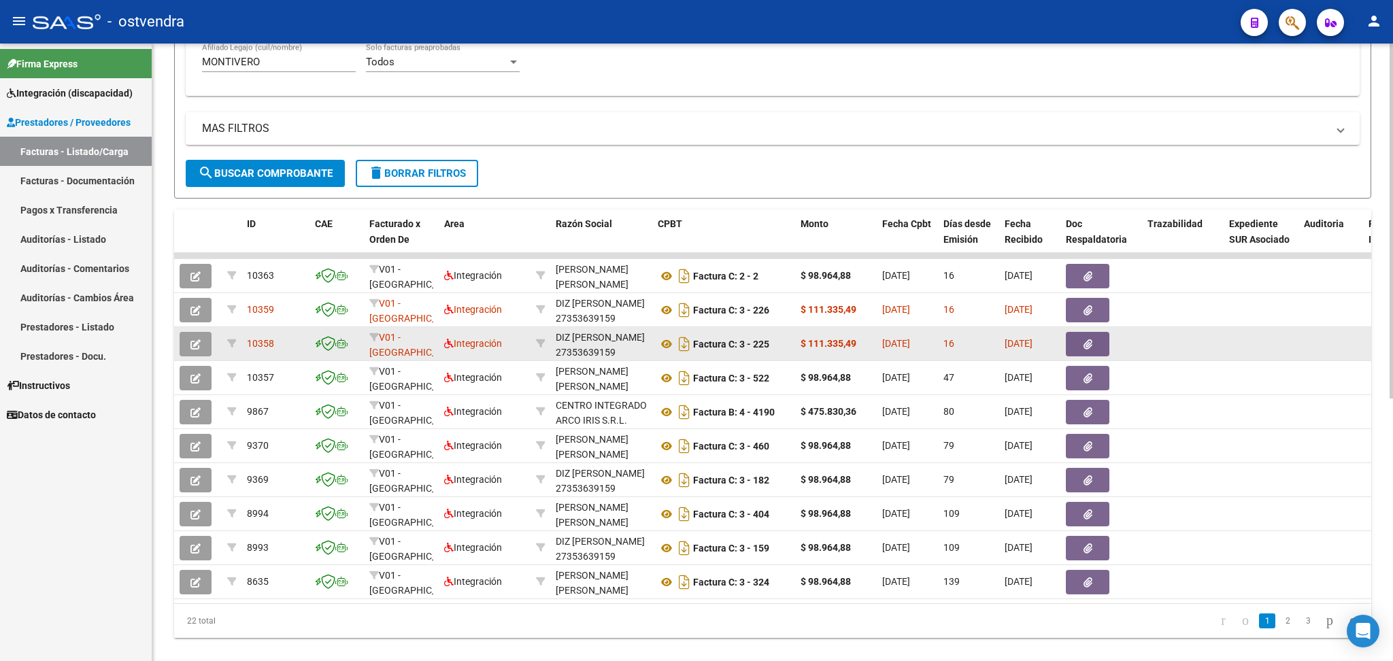
click at [199, 339] on icon "button" at bounding box center [195, 344] width 10 height 10
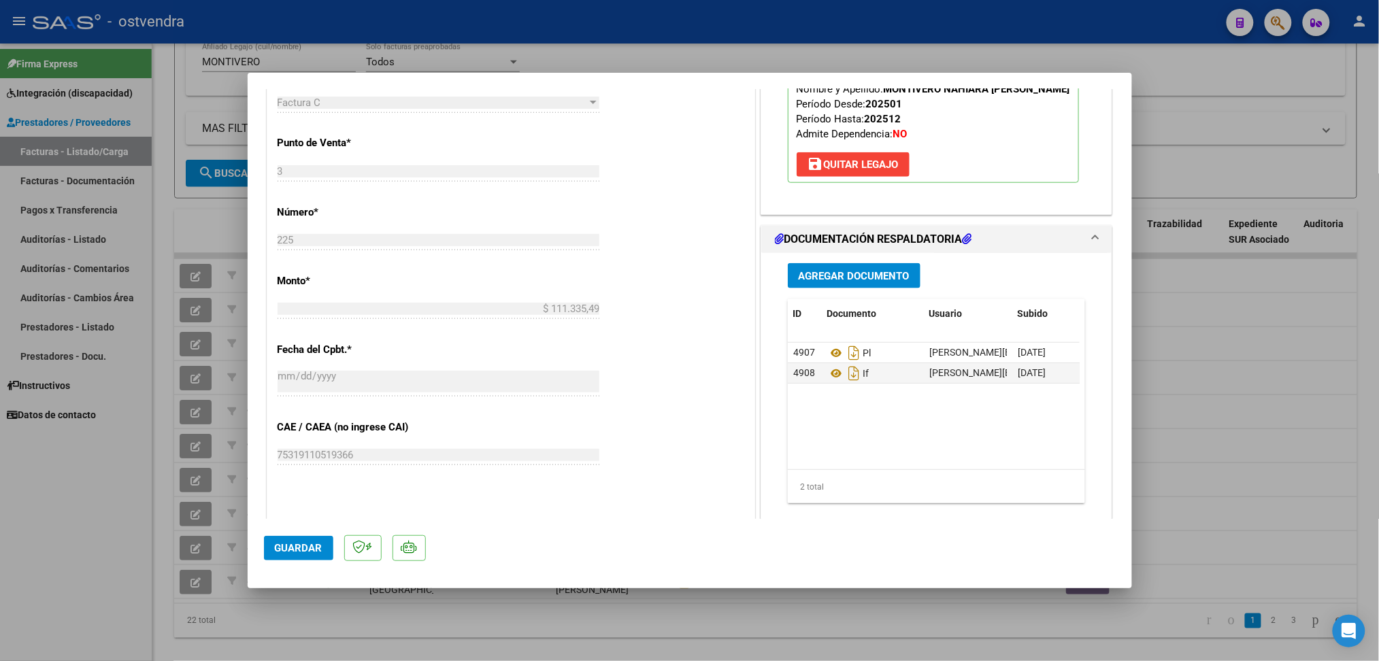
scroll to position [519, 0]
click at [830, 353] on icon at bounding box center [836, 353] width 18 height 16
